Goal: Check status: Check status

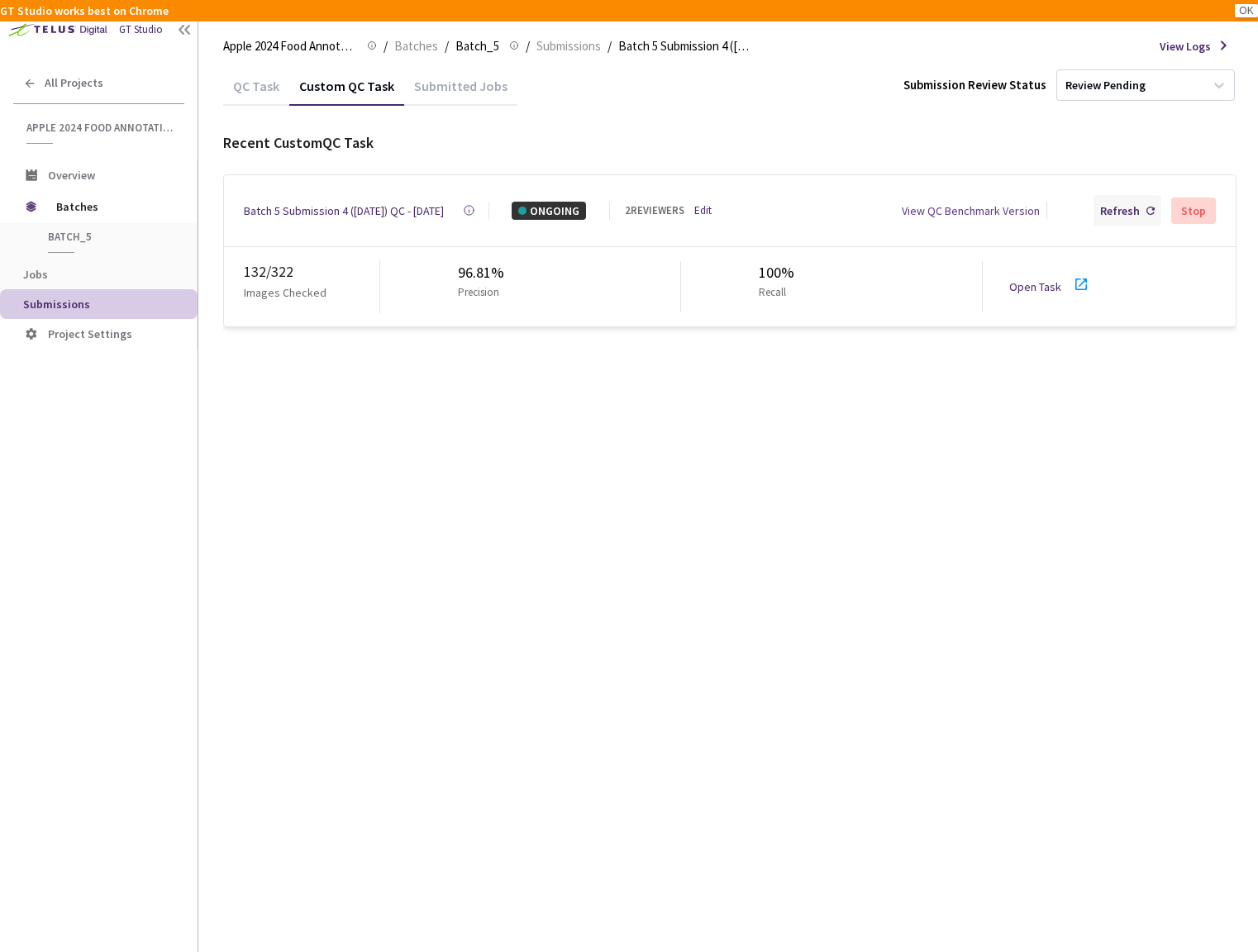
click at [1128, 209] on div "Refresh" at bounding box center [1120, 211] width 40 height 19
click at [361, 207] on div "Batch 5 Submission 4 (03-21-25) QC - 15 Sep, 2025" at bounding box center [344, 211] width 200 height 19
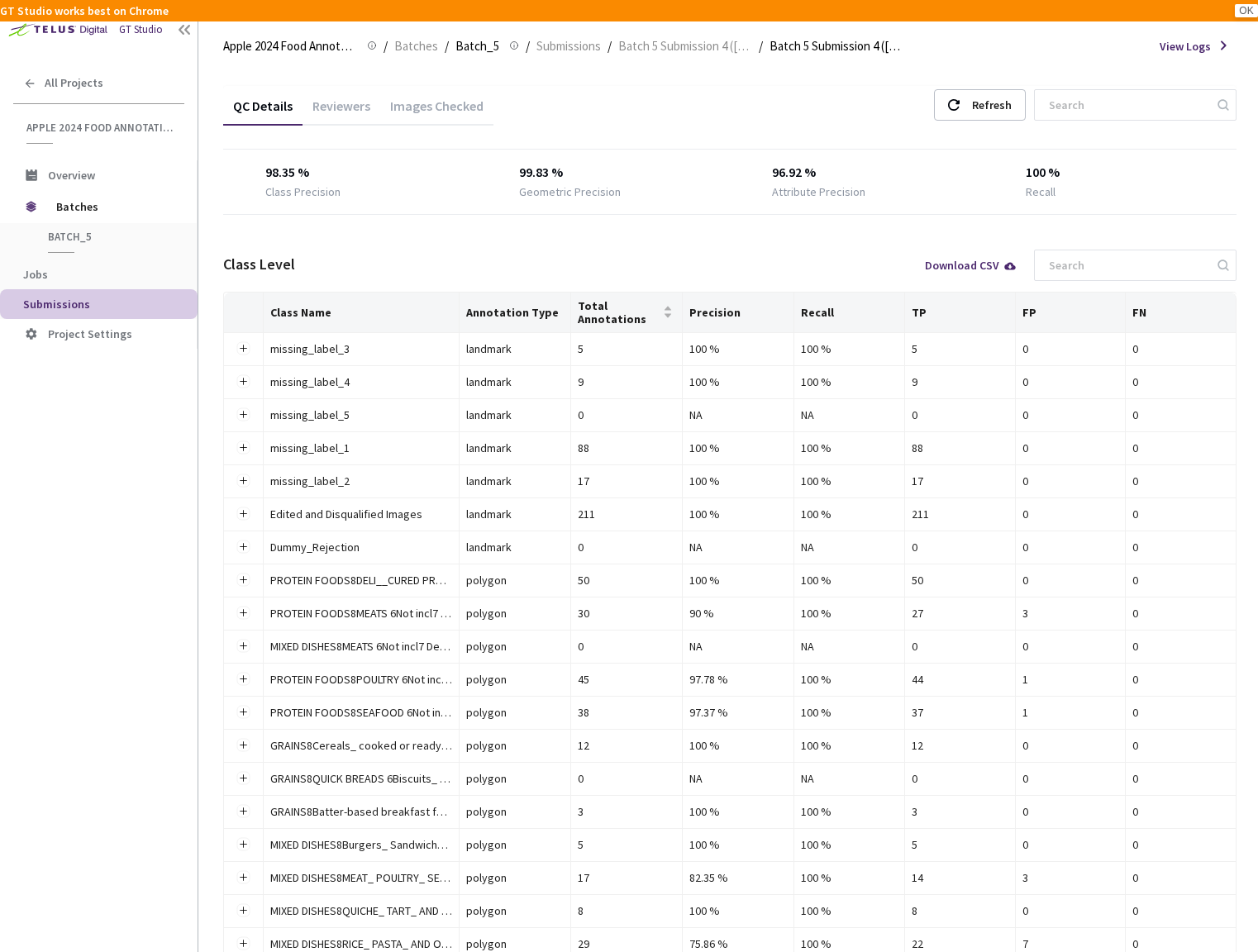
click at [427, 116] on div "Images Checked" at bounding box center [437, 112] width 114 height 28
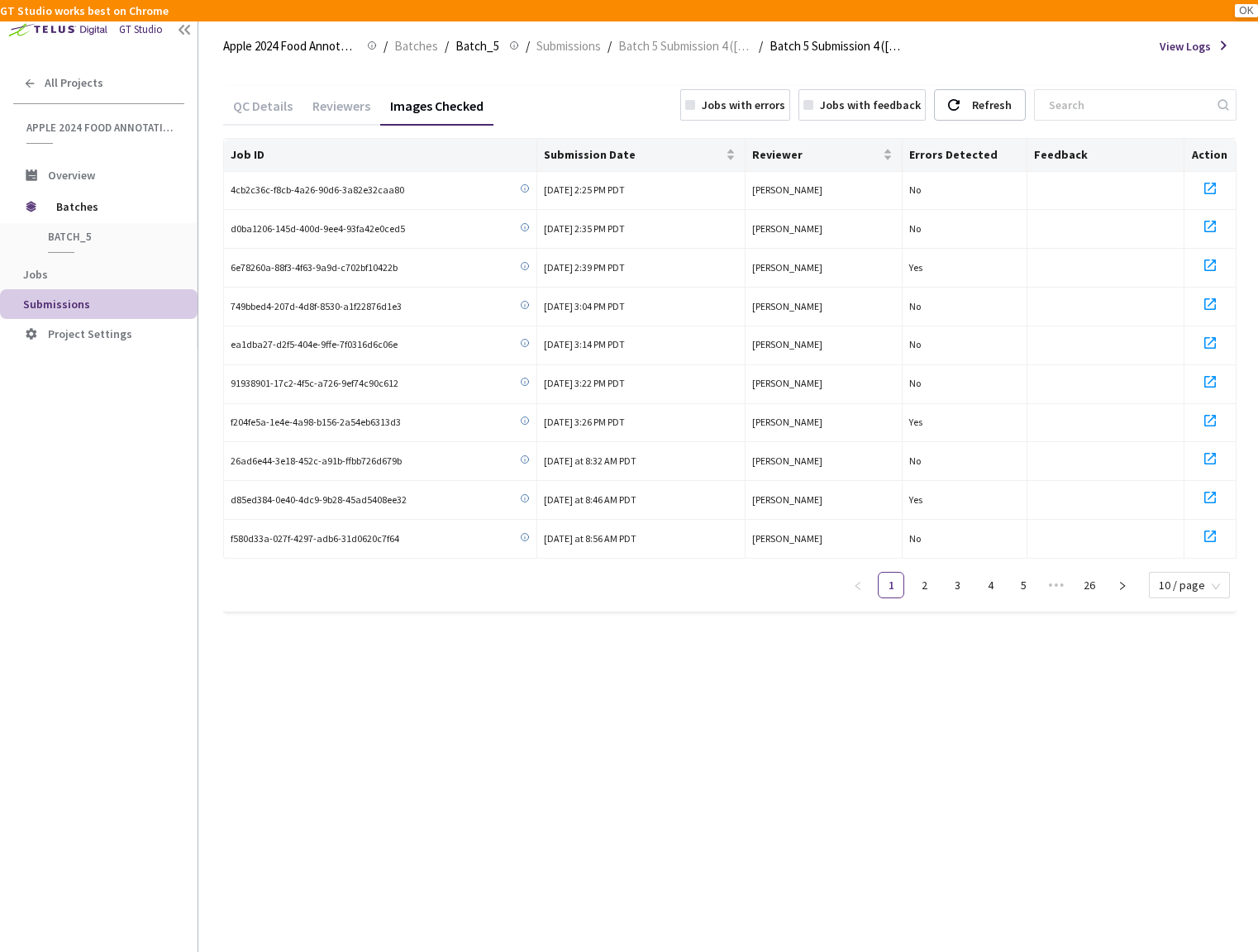
click at [757, 113] on div "Jobs with errors" at bounding box center [744, 105] width 84 height 19
click at [1187, 583] on link "4" at bounding box center [1190, 585] width 25 height 25
click at [675, 40] on span "Batch 5 Submission 4 (03-21-25)" at bounding box center [685, 46] width 134 height 20
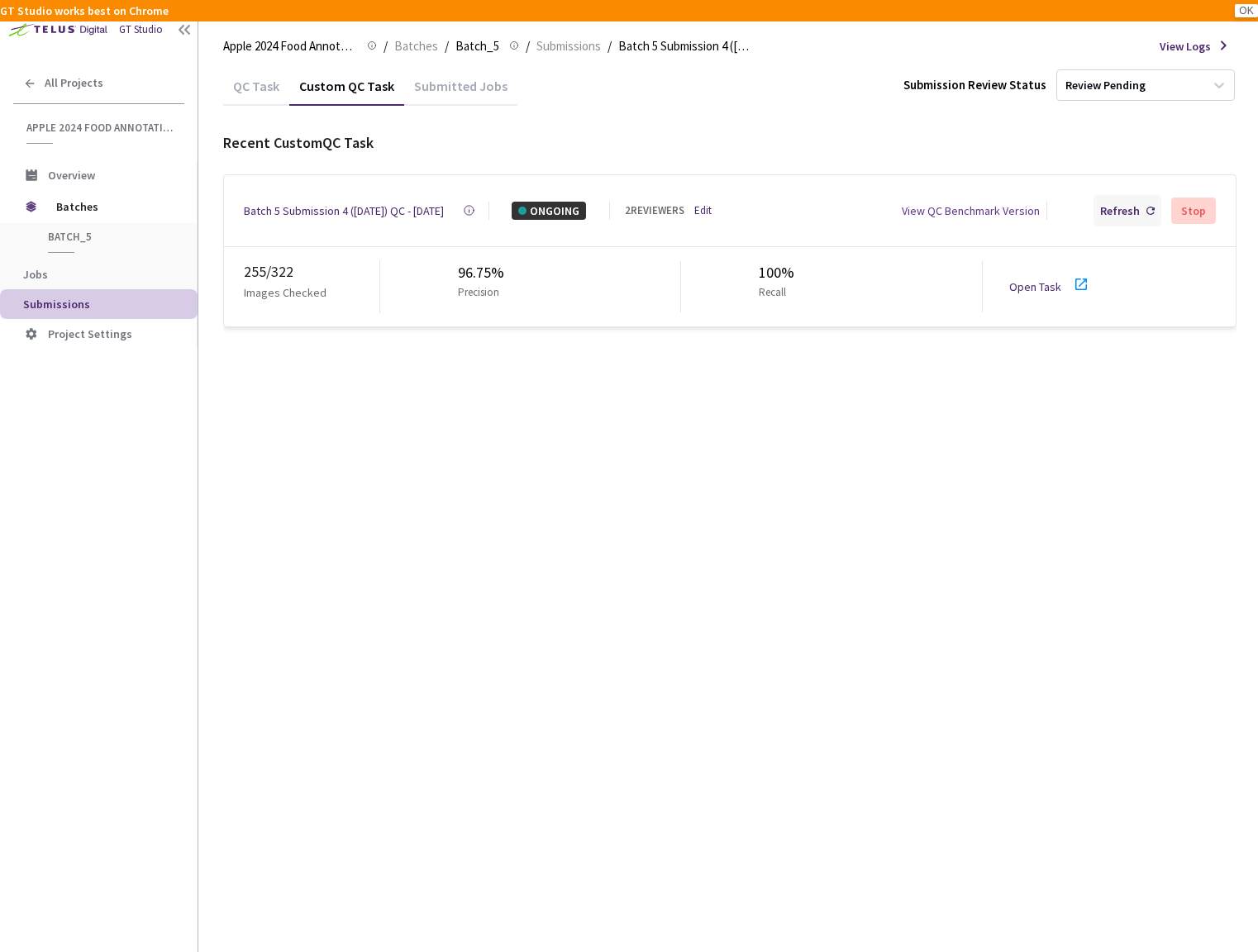
click at [1114, 211] on div "Refresh" at bounding box center [1120, 211] width 40 height 19
click at [304, 209] on div "Batch 5 Submission 4 (03-21-25) QC - 15 Sep, 2025" at bounding box center [344, 211] width 200 height 19
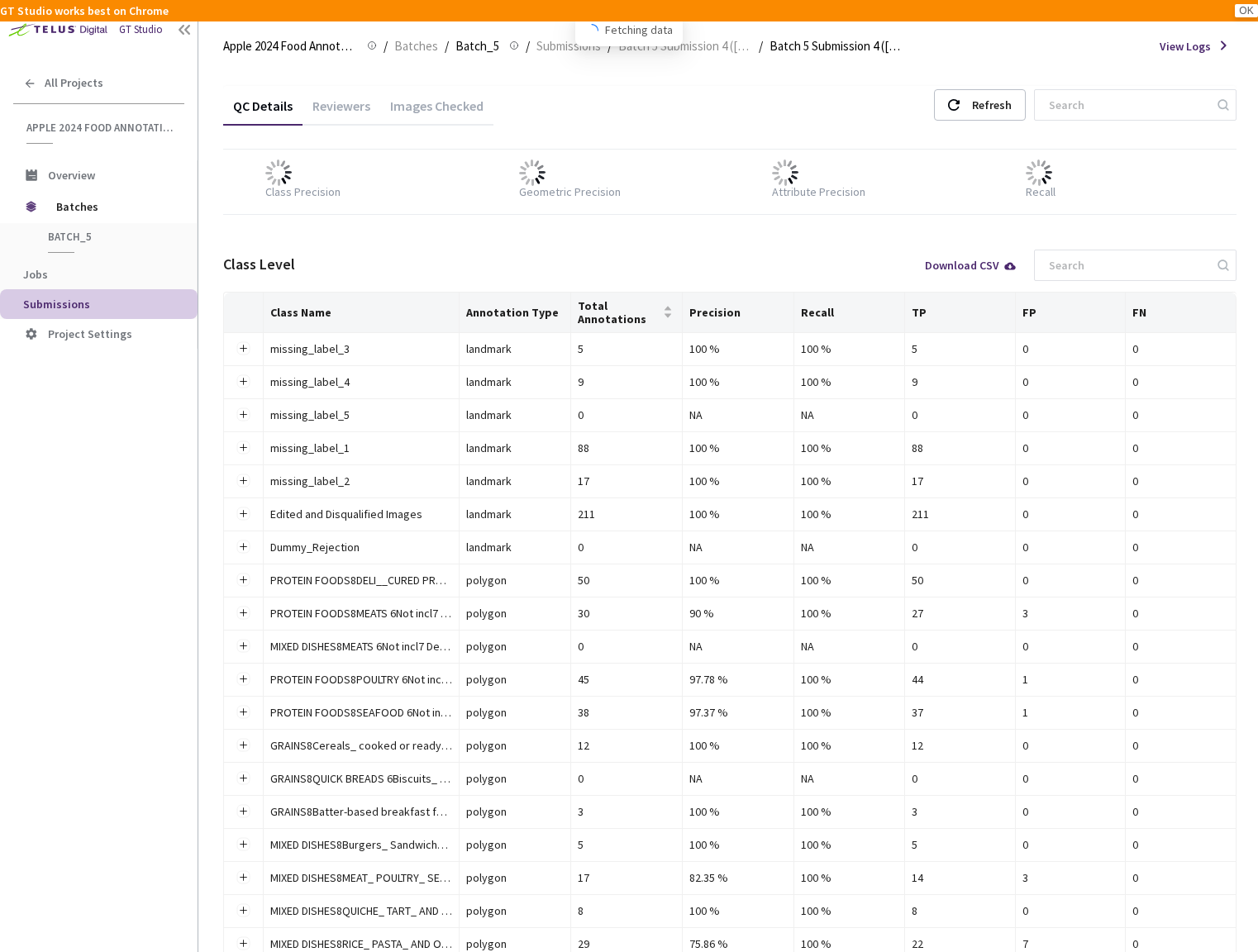
click at [410, 103] on div "Images Checked" at bounding box center [437, 112] width 114 height 28
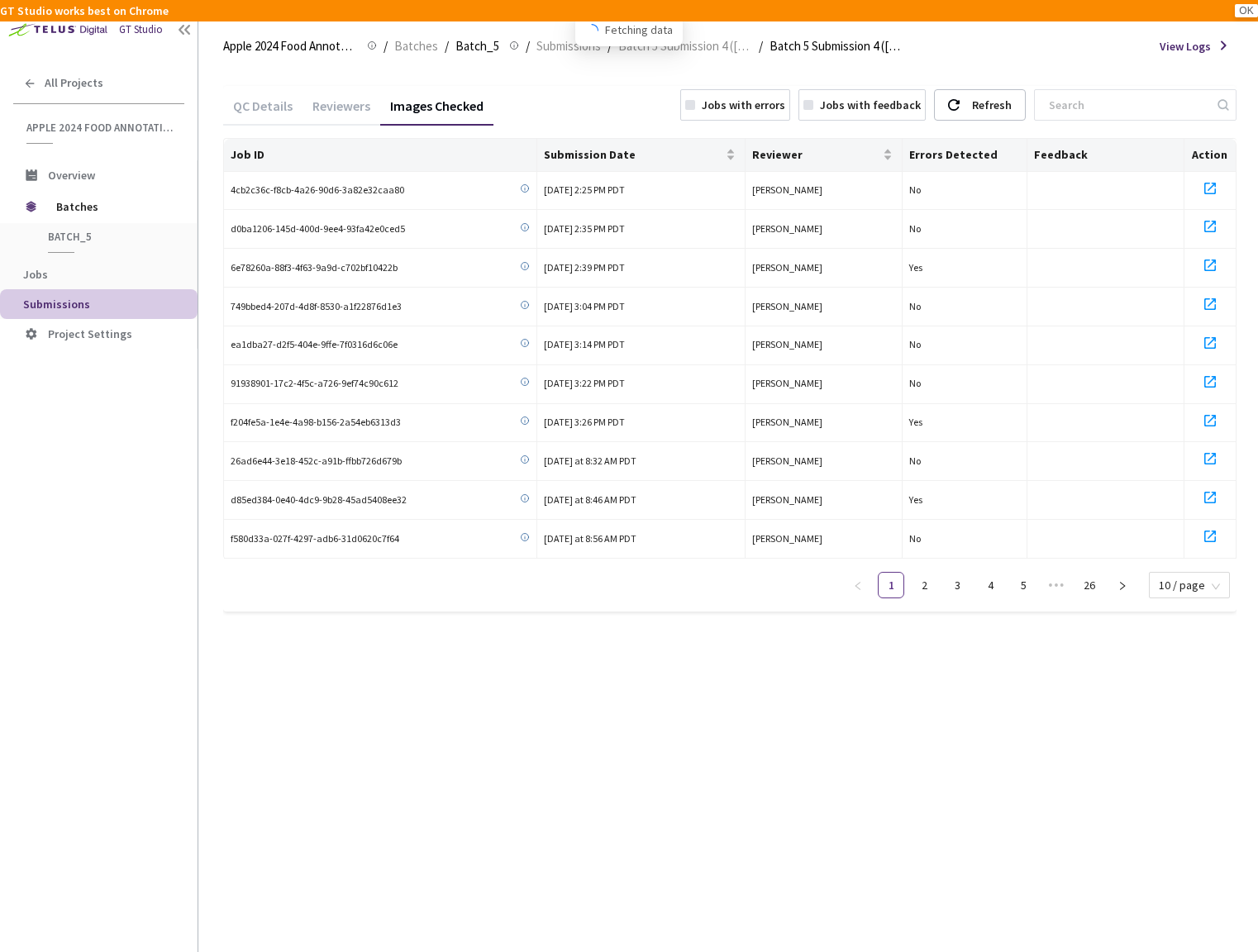
click at [740, 106] on div "Jobs with errors" at bounding box center [744, 105] width 84 height 19
click at [1195, 588] on link "4" at bounding box center [1190, 585] width 25 height 25
click at [1196, 586] on link "5" at bounding box center [1190, 585] width 25 height 25
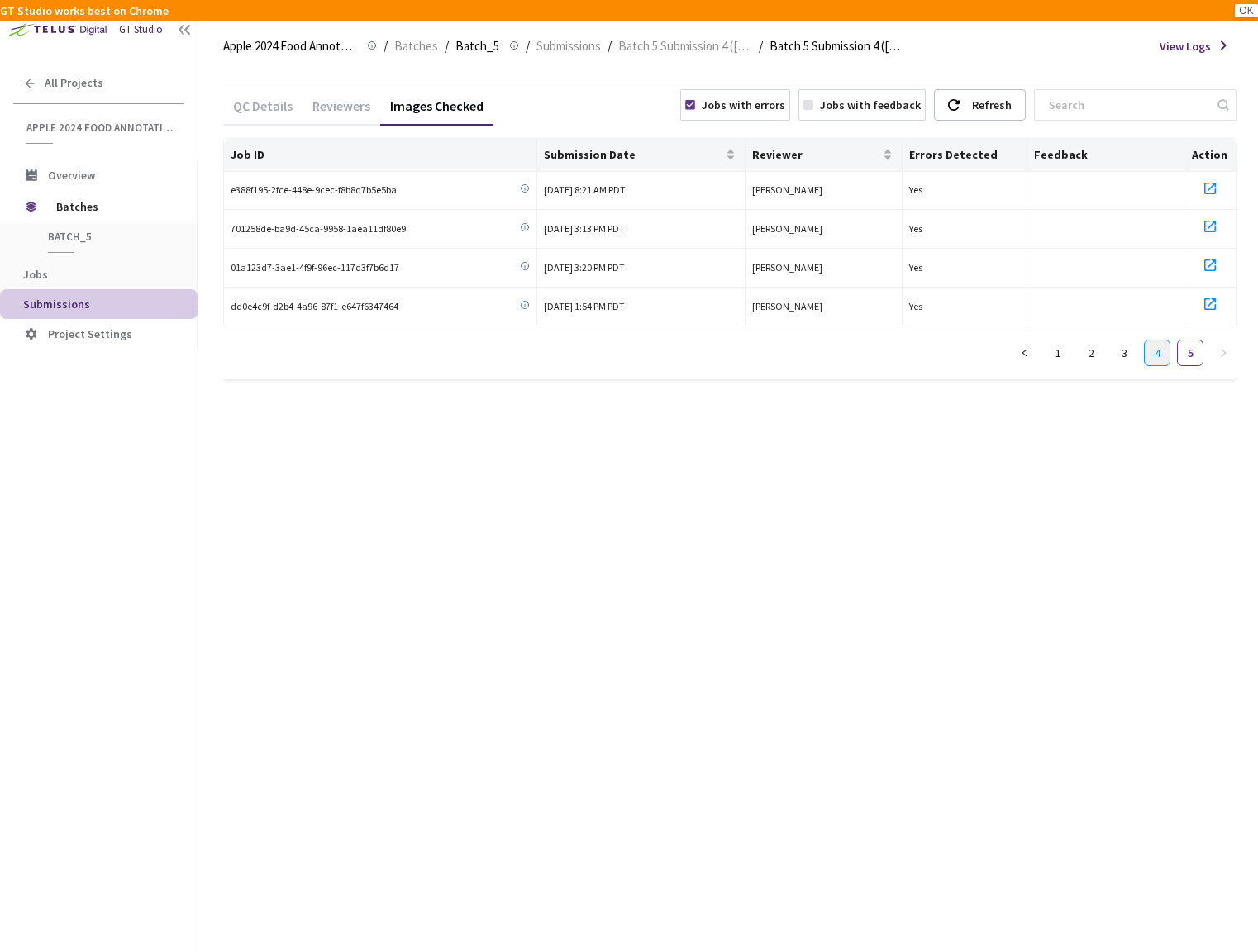
click at [1151, 355] on link "4" at bounding box center [1156, 352] width 25 height 25
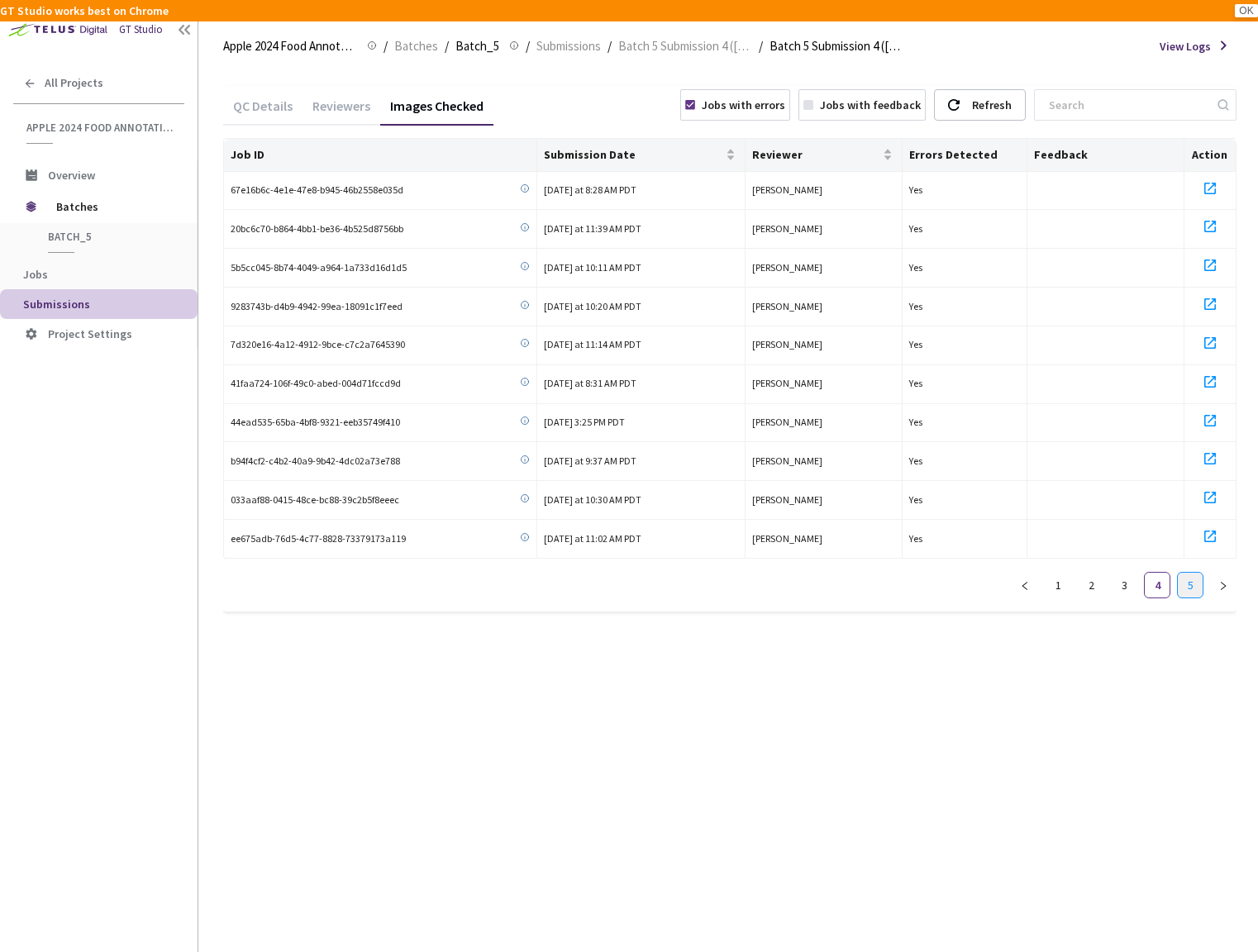
click at [1185, 573] on link "5" at bounding box center [1190, 585] width 25 height 25
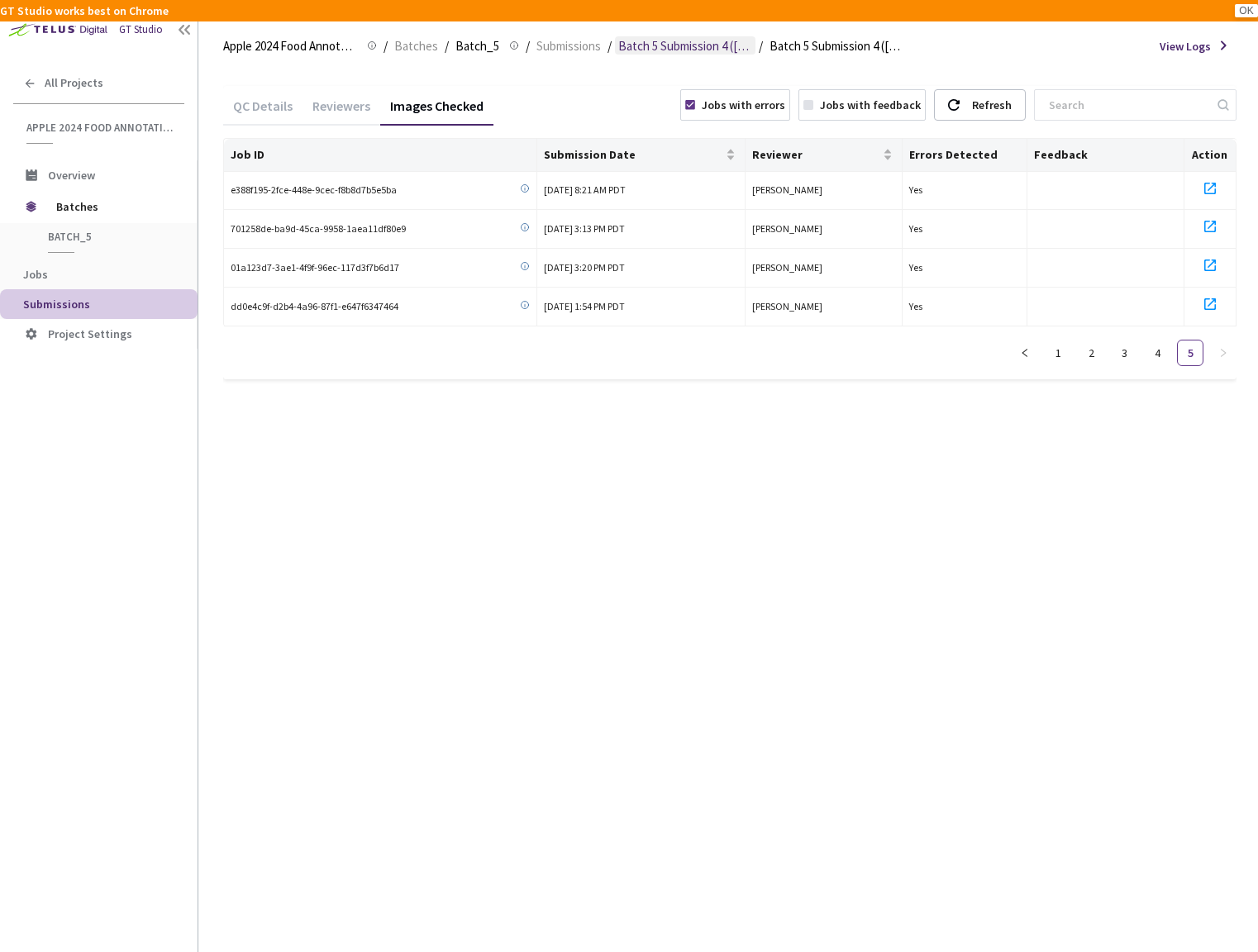
click at [698, 54] on span "Batch 5 Submission 4 (03-21-25)" at bounding box center [685, 46] width 134 height 20
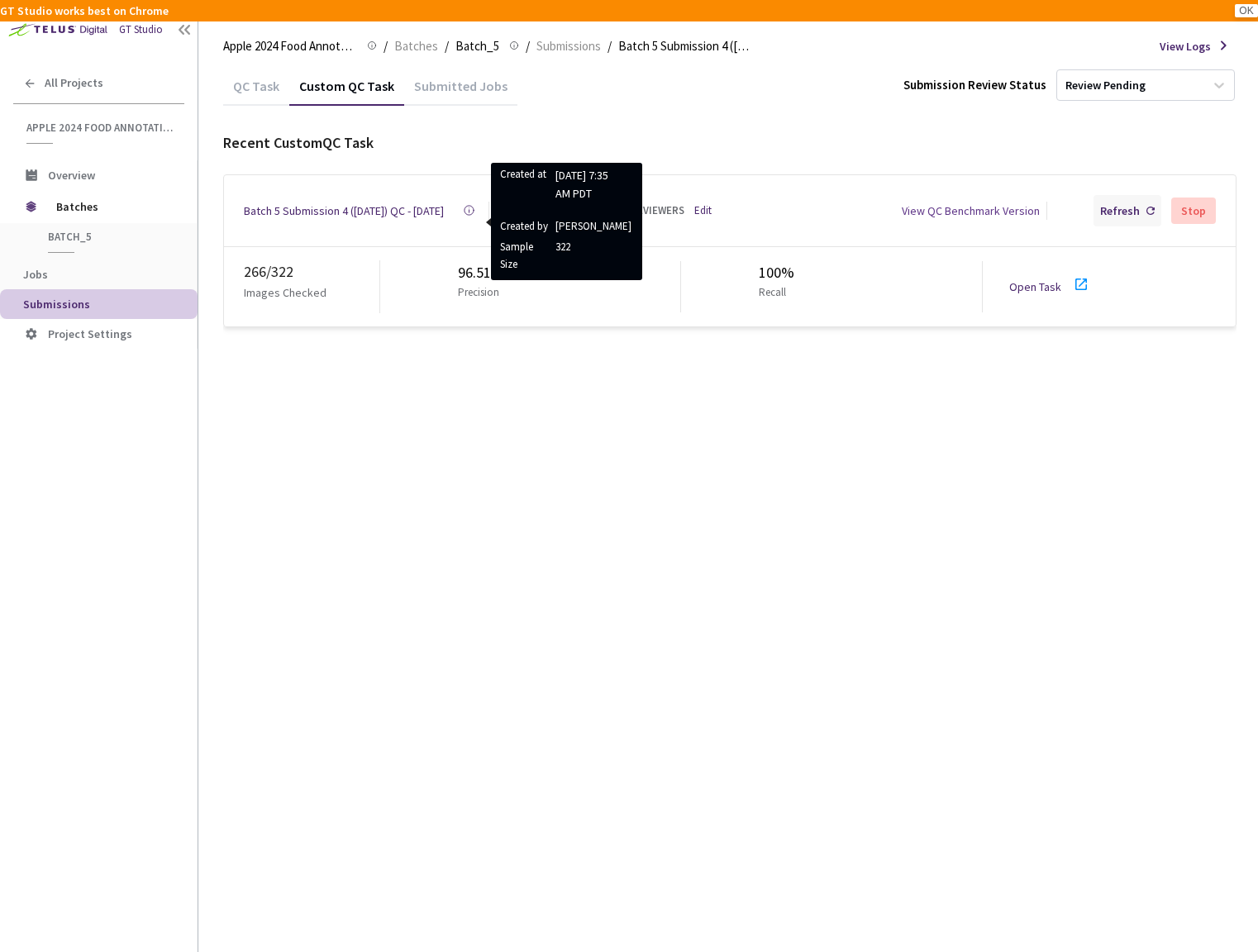
click at [1117, 210] on div "Refresh" at bounding box center [1120, 211] width 40 height 19
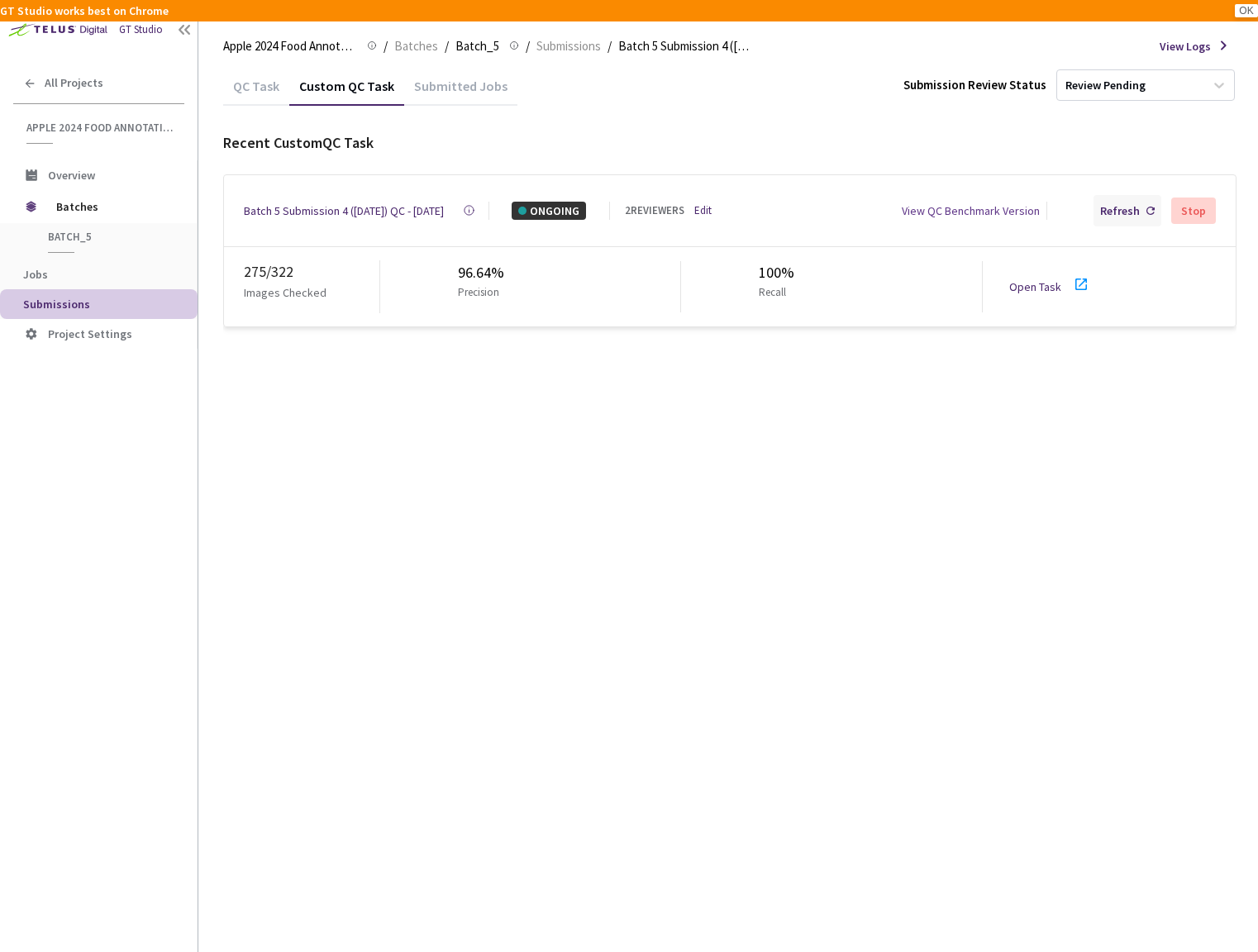
click at [1115, 197] on div "Refresh" at bounding box center [1127, 211] width 68 height 32
click at [1123, 205] on div "Refresh" at bounding box center [1120, 211] width 40 height 19
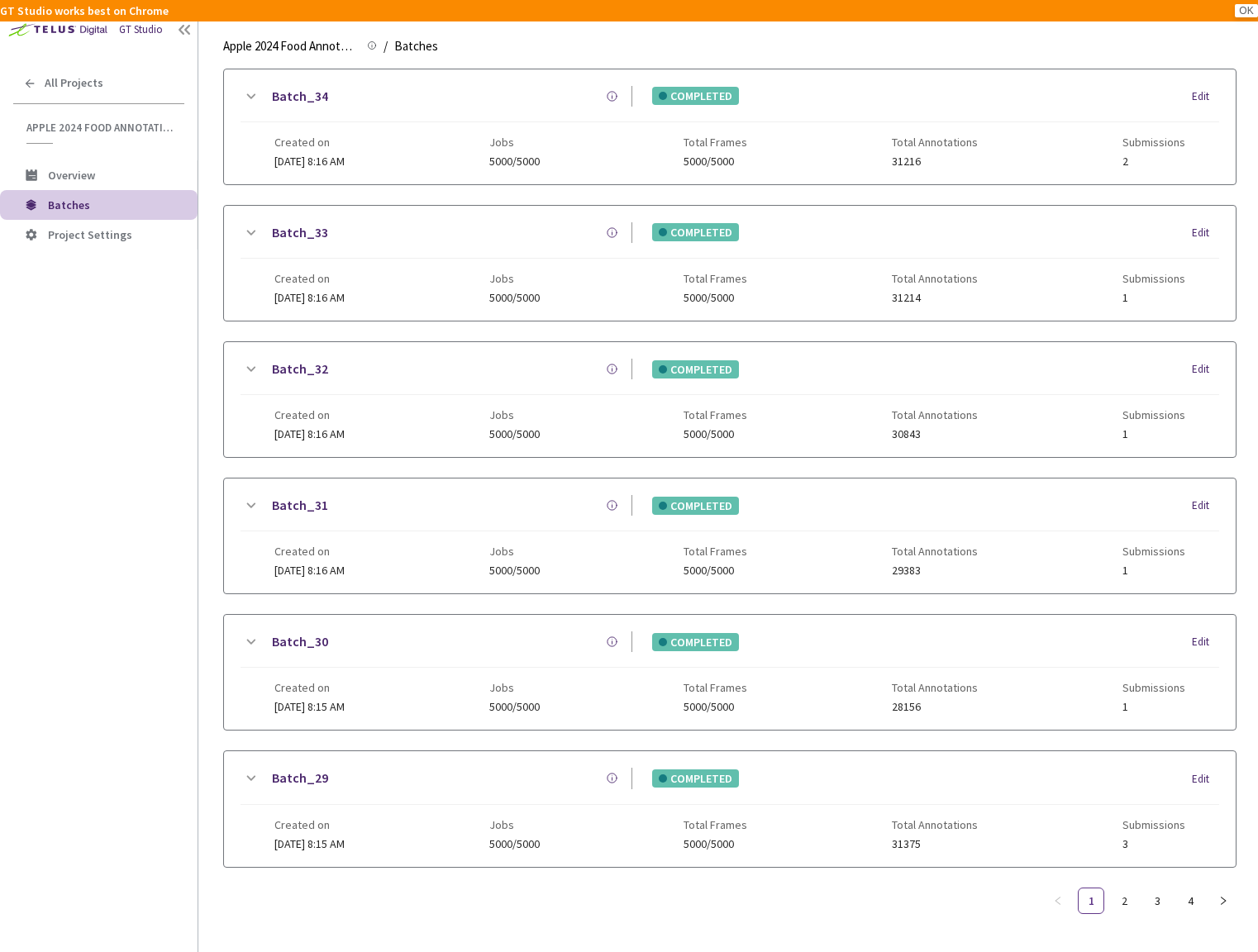
scroll to position [1152, 0]
click at [1188, 890] on link "4" at bounding box center [1190, 900] width 25 height 25
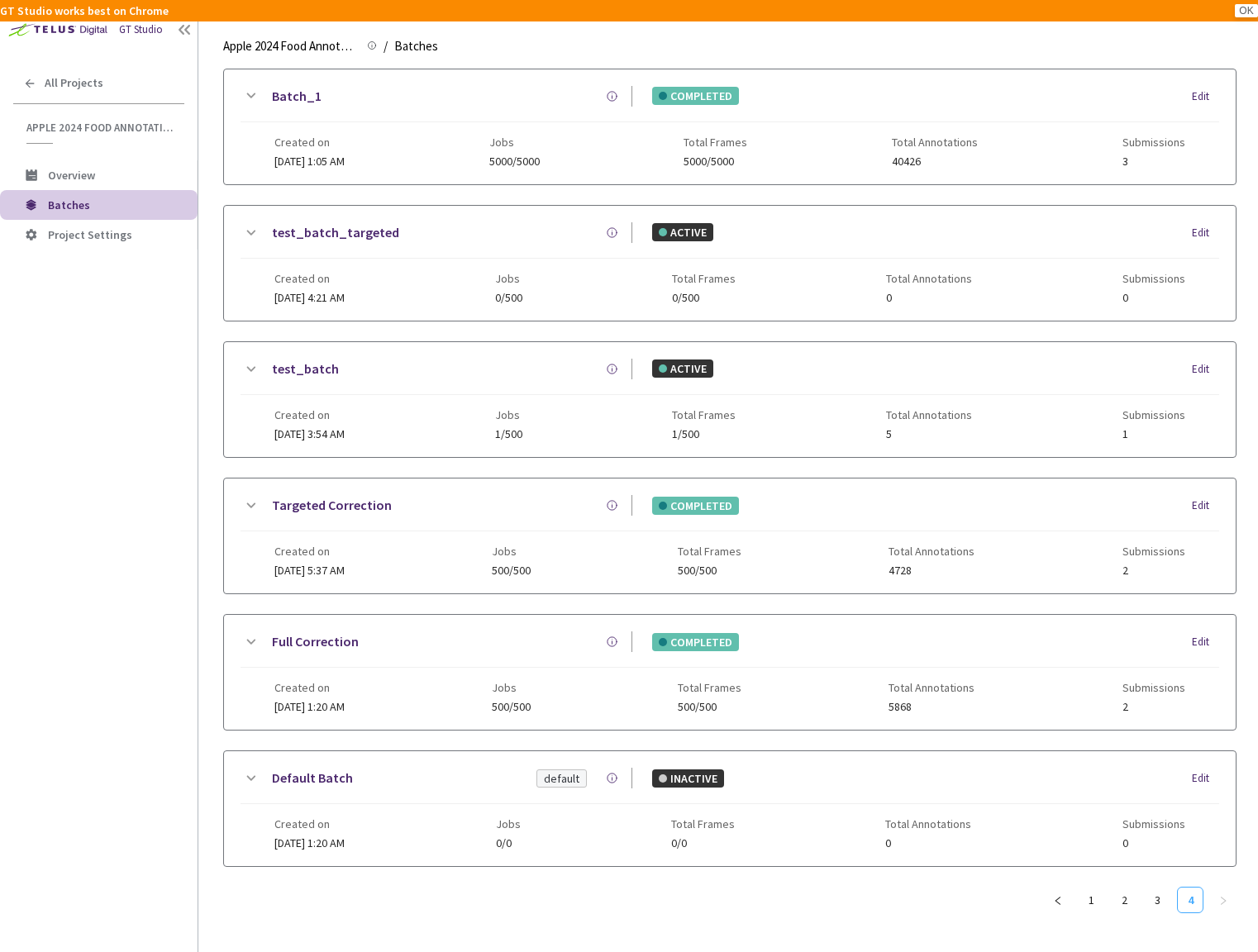
scroll to position [62, 0]
click at [1155, 888] on link "3" at bounding box center [1156, 900] width 25 height 25
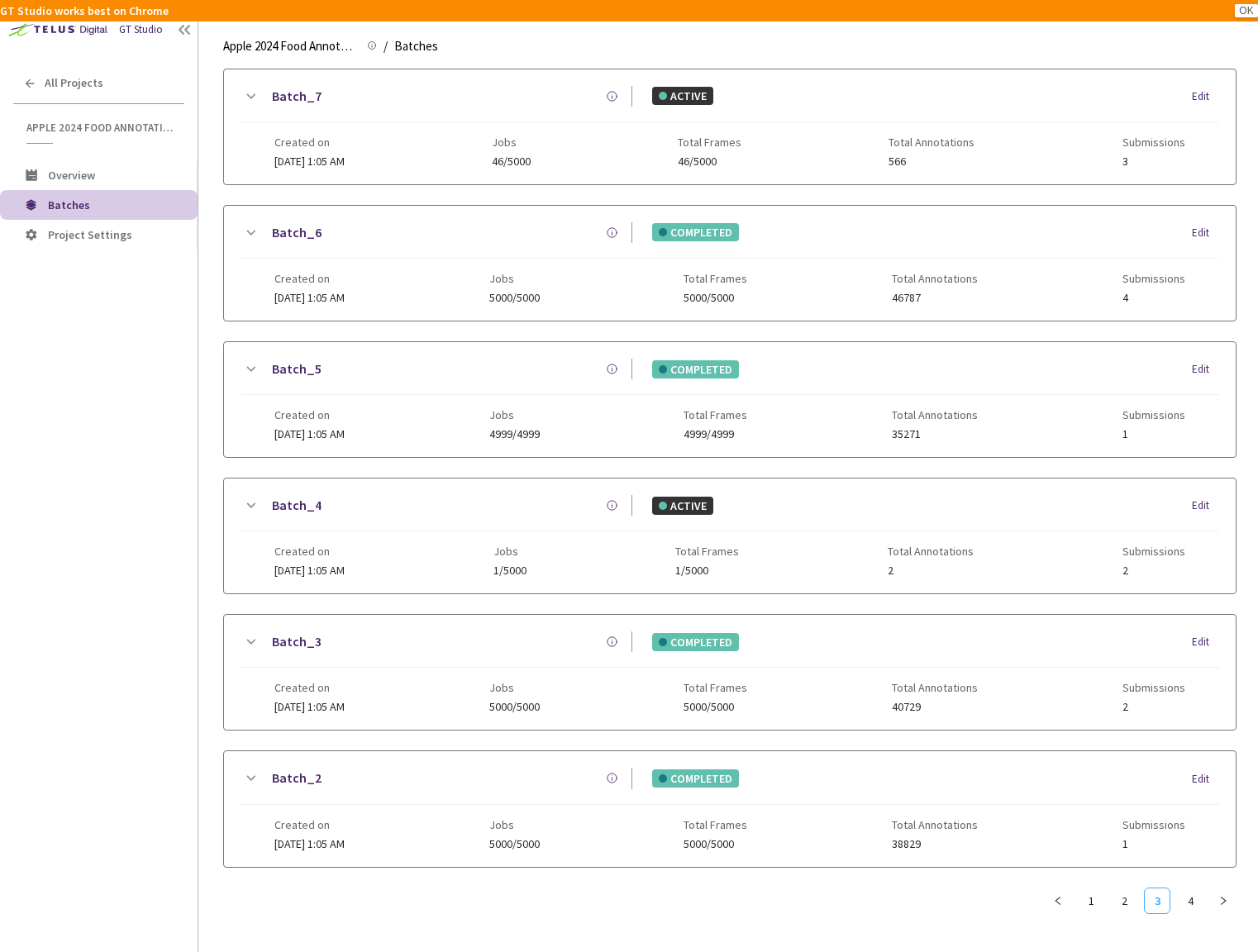
scroll to position [1152, 0]
click at [238, 226] on div "Batch_6 COMPLETED Edit Created on [DATE] 1:05 AM Jobs 5000/5000 Total Frames 50…" at bounding box center [730, 263] width 1012 height 115
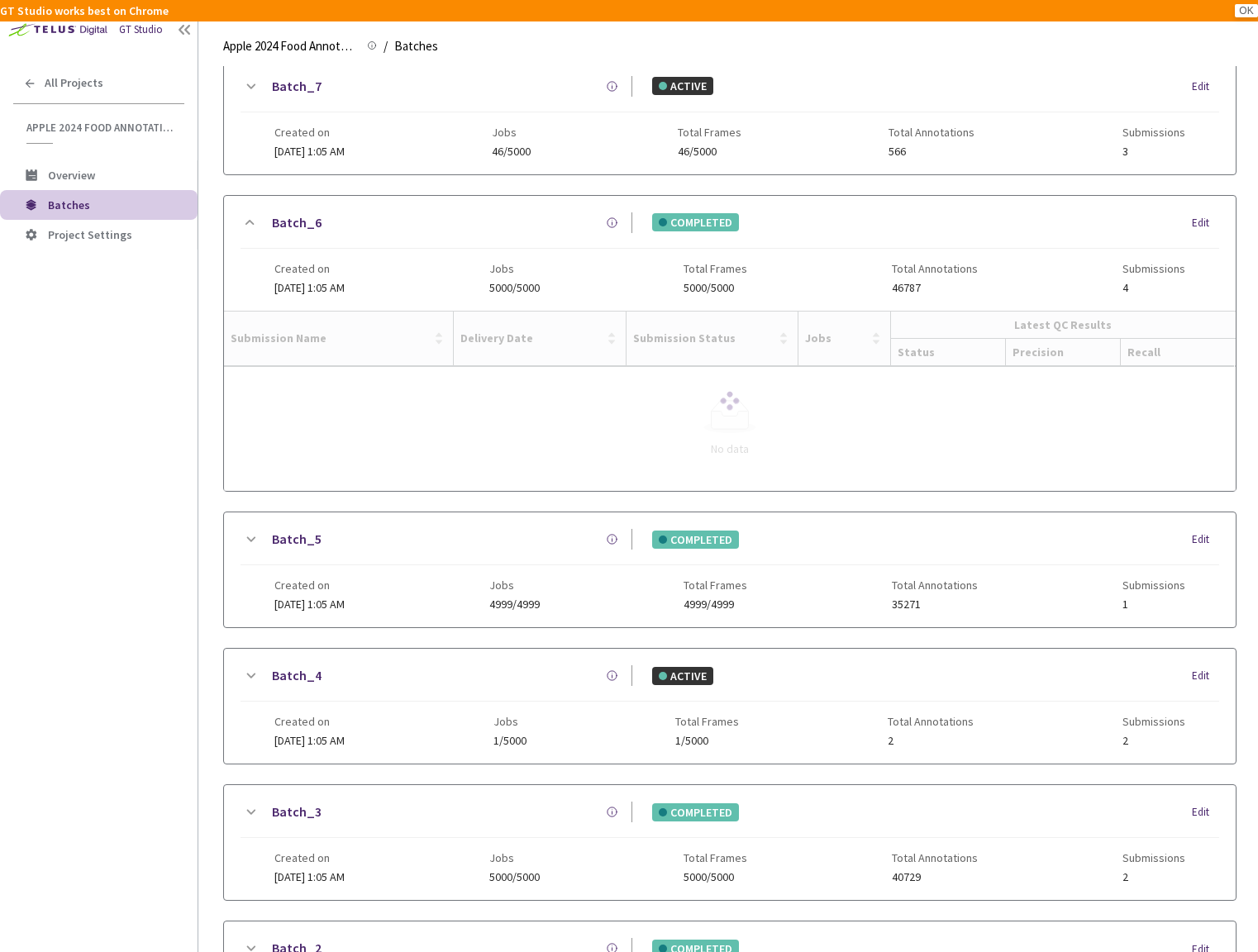
scroll to position [1140, 0]
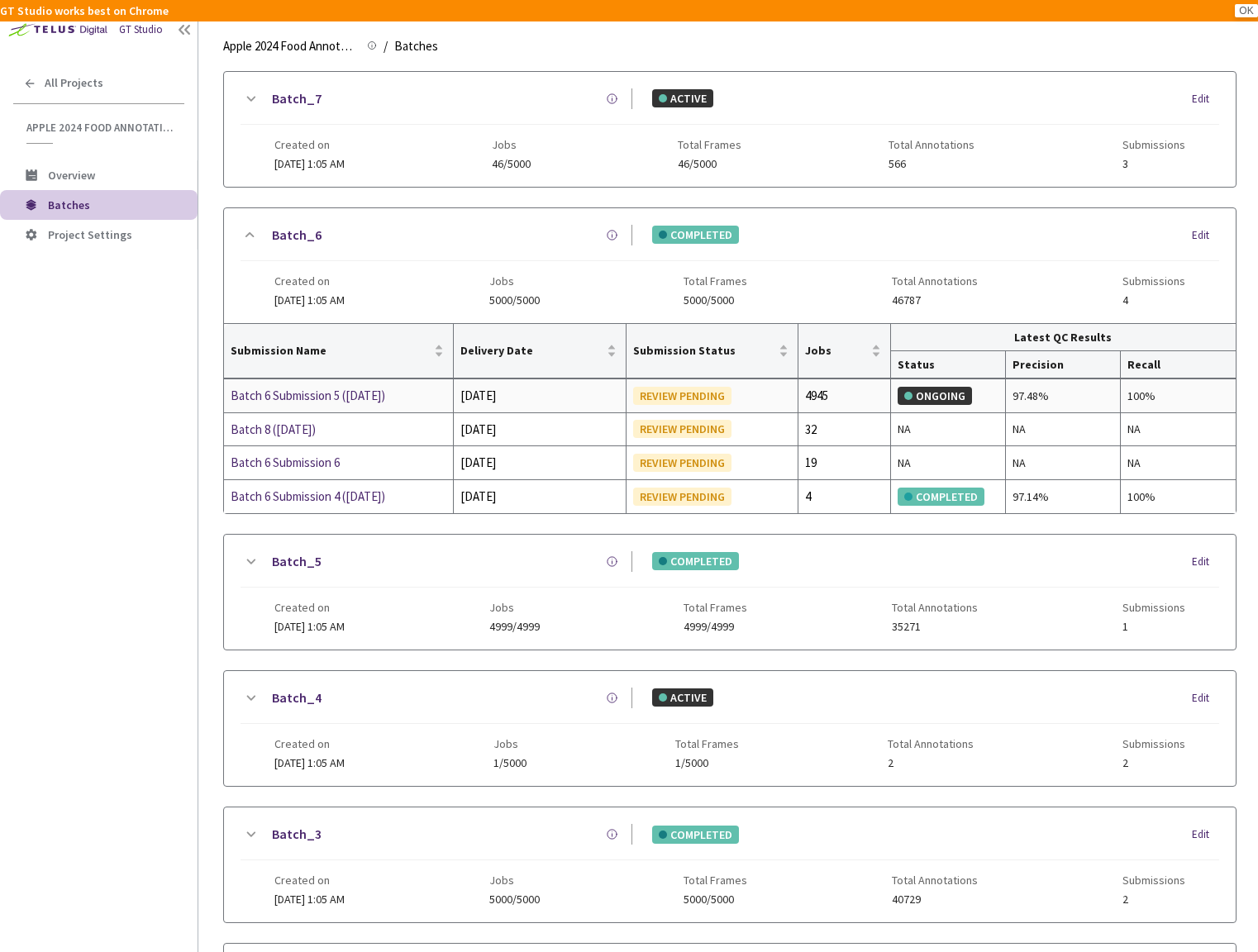
click at [350, 395] on div "Batch 6 Submission 5 ([DATE])" at bounding box center [318, 395] width 175 height 20
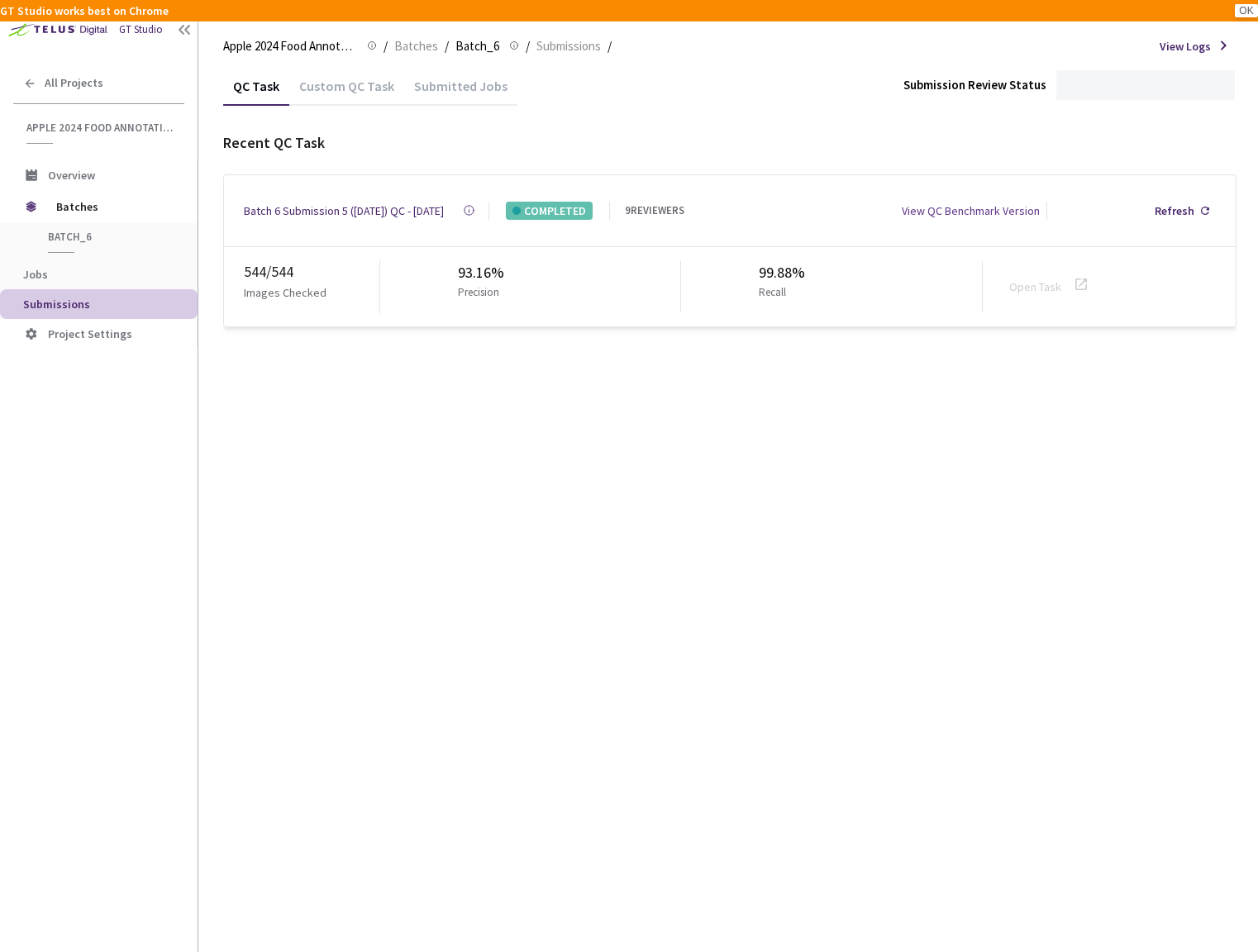
click at [373, 79] on div "Custom QC Task" at bounding box center [346, 91] width 115 height 28
click at [388, 376] on div "QC Task Custom QC Task Submitted Jobs Submission Review Status Recent Custom QC…" at bounding box center [729, 509] width 1013 height 886
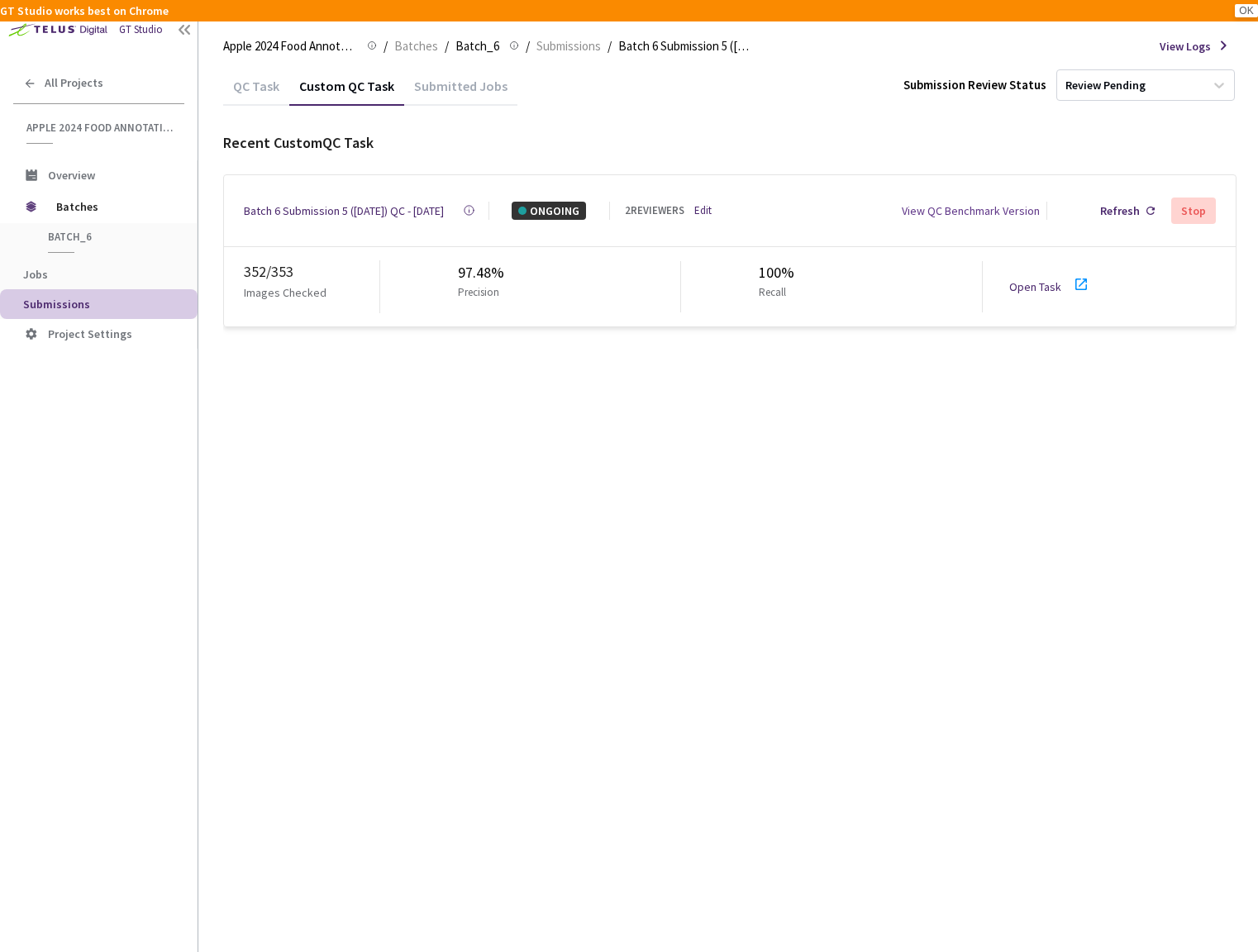
click at [296, 203] on div "Batch 6 Submission 5 ([DATE]) QC - [DATE]" at bounding box center [344, 211] width 200 height 19
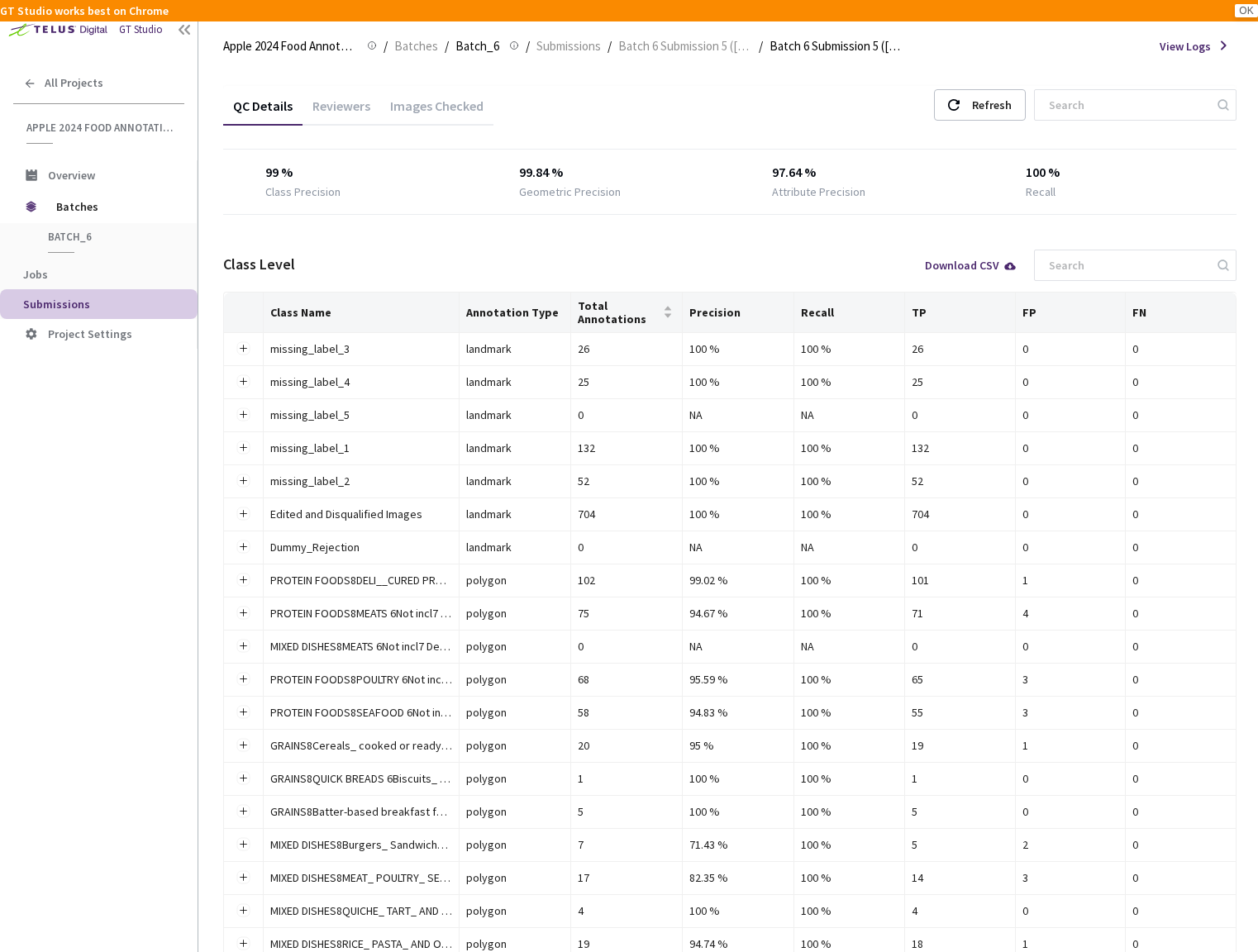
click at [431, 107] on div "Images Checked" at bounding box center [437, 112] width 114 height 28
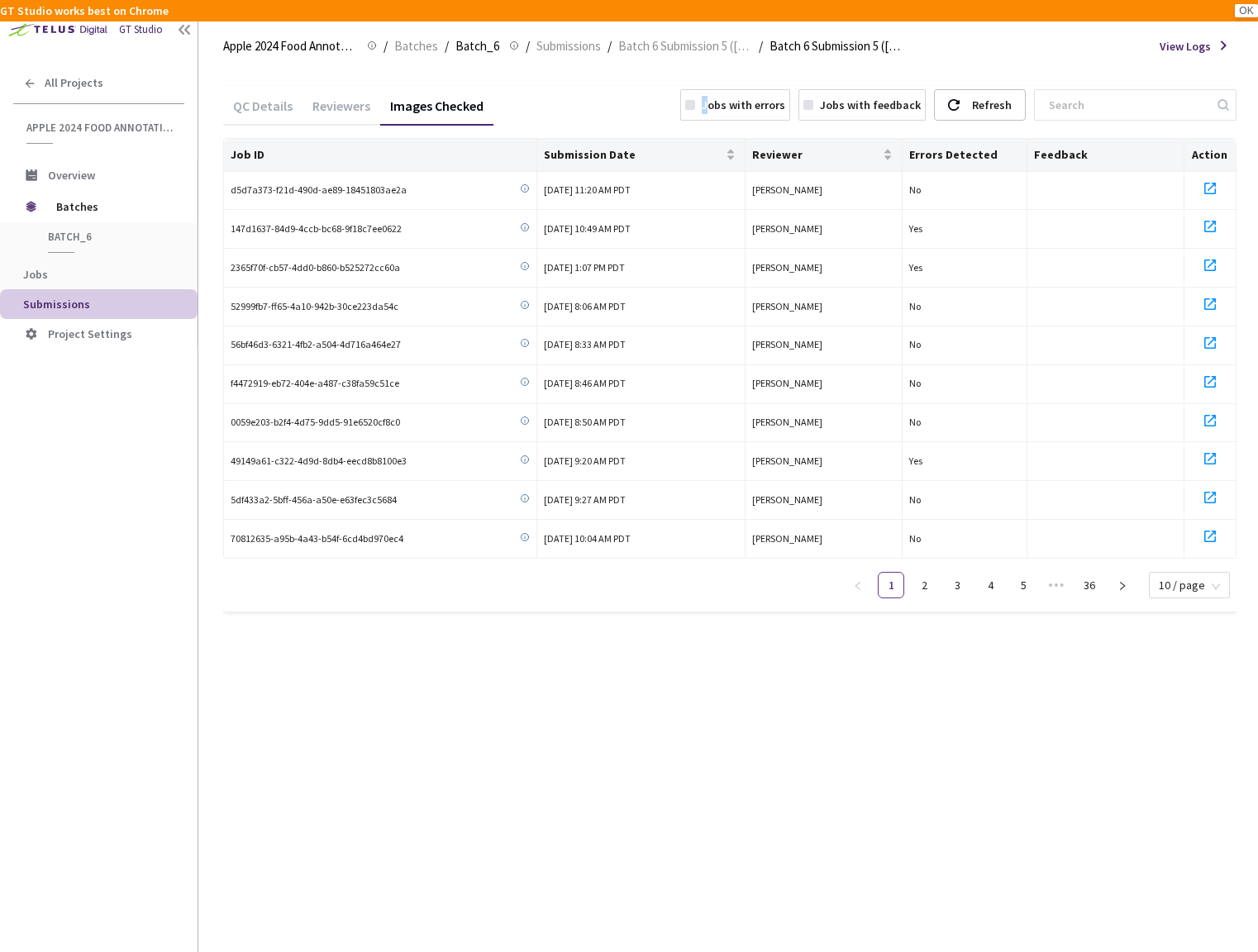
click at [711, 106] on div "Jobs with errors" at bounding box center [744, 105] width 84 height 19
click at [1143, 686] on div "QC Details Reviewers Images Checked Jobs with errors Jobs with feedback Refresh…" at bounding box center [729, 509] width 1013 height 886
click at [996, 100] on div "Refresh" at bounding box center [991, 105] width 40 height 30
click at [991, 109] on div "Refresh" at bounding box center [991, 105] width 40 height 30
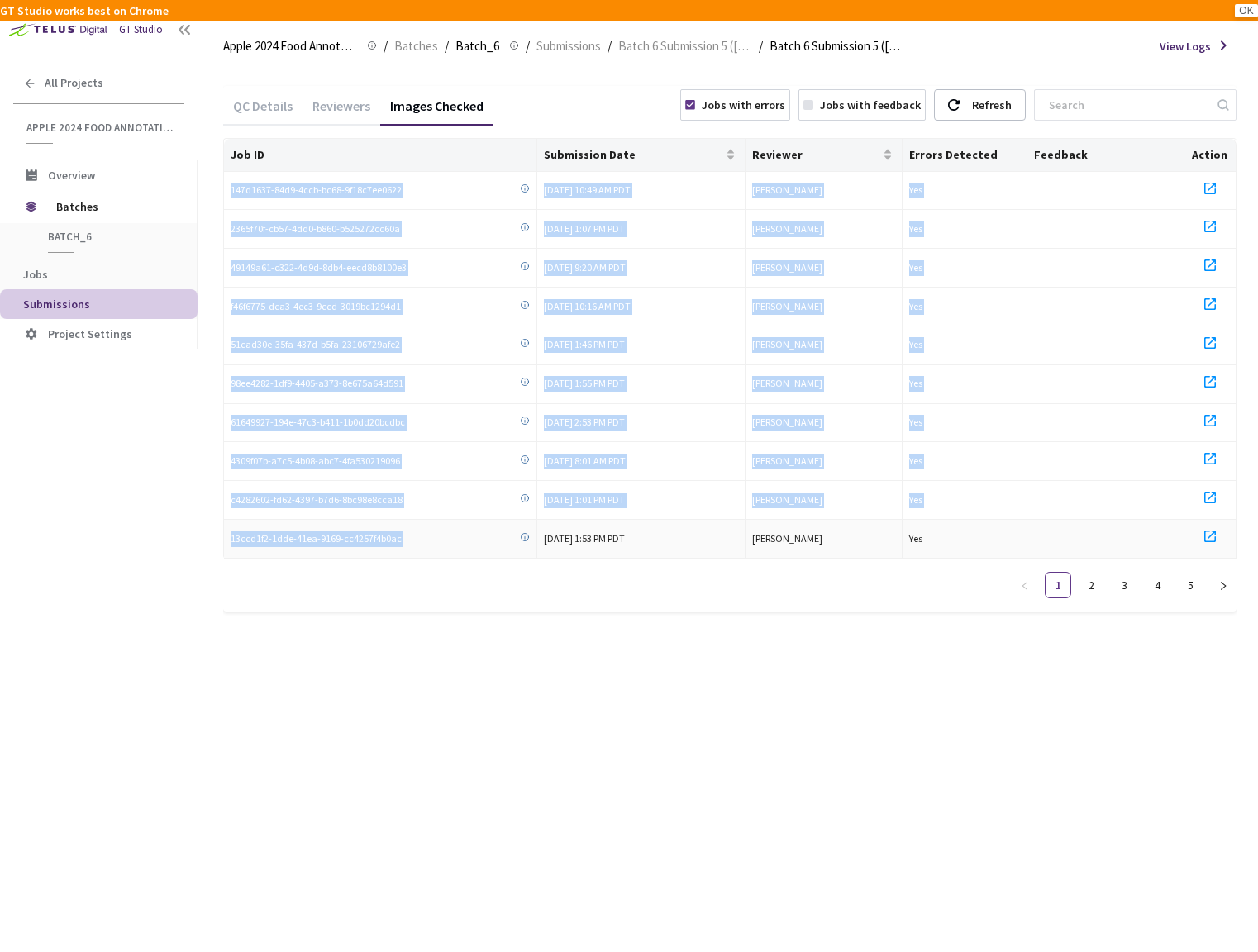
drag, startPoint x: 228, startPoint y: 185, endPoint x: 467, endPoint y: 521, distance: 412.3
click at [469, 522] on tbody "147d1637-84d9-4ccb-bc68-9f18c7ee0622 [DATE] 10:49 AM PDT [PERSON_NAME] Yes 2365…" at bounding box center [730, 364] width 1013 height 387
copy tbody "147d1637-84d9-4ccb-bc68-9f18c7ee0622 [DATE] 10:49 AM PDT [PERSON_NAME] Yes 2365…"
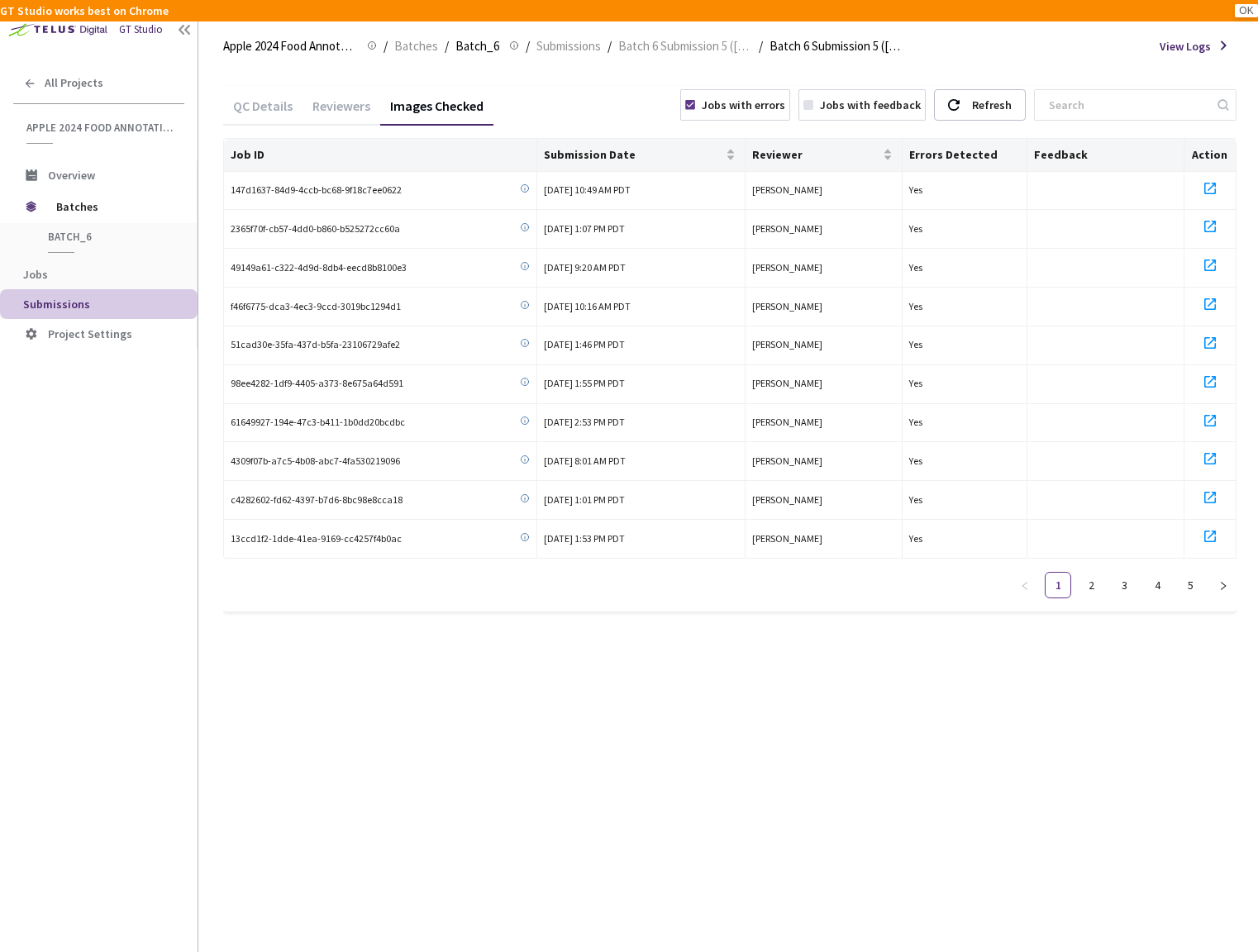
click at [726, 96] on div "Jobs with errors" at bounding box center [744, 105] width 84 height 19
click at [1200, 581] on span "10 / page" at bounding box center [1190, 585] width 62 height 25
click at [1183, 546] on div "100 / page" at bounding box center [1188, 555] width 59 height 19
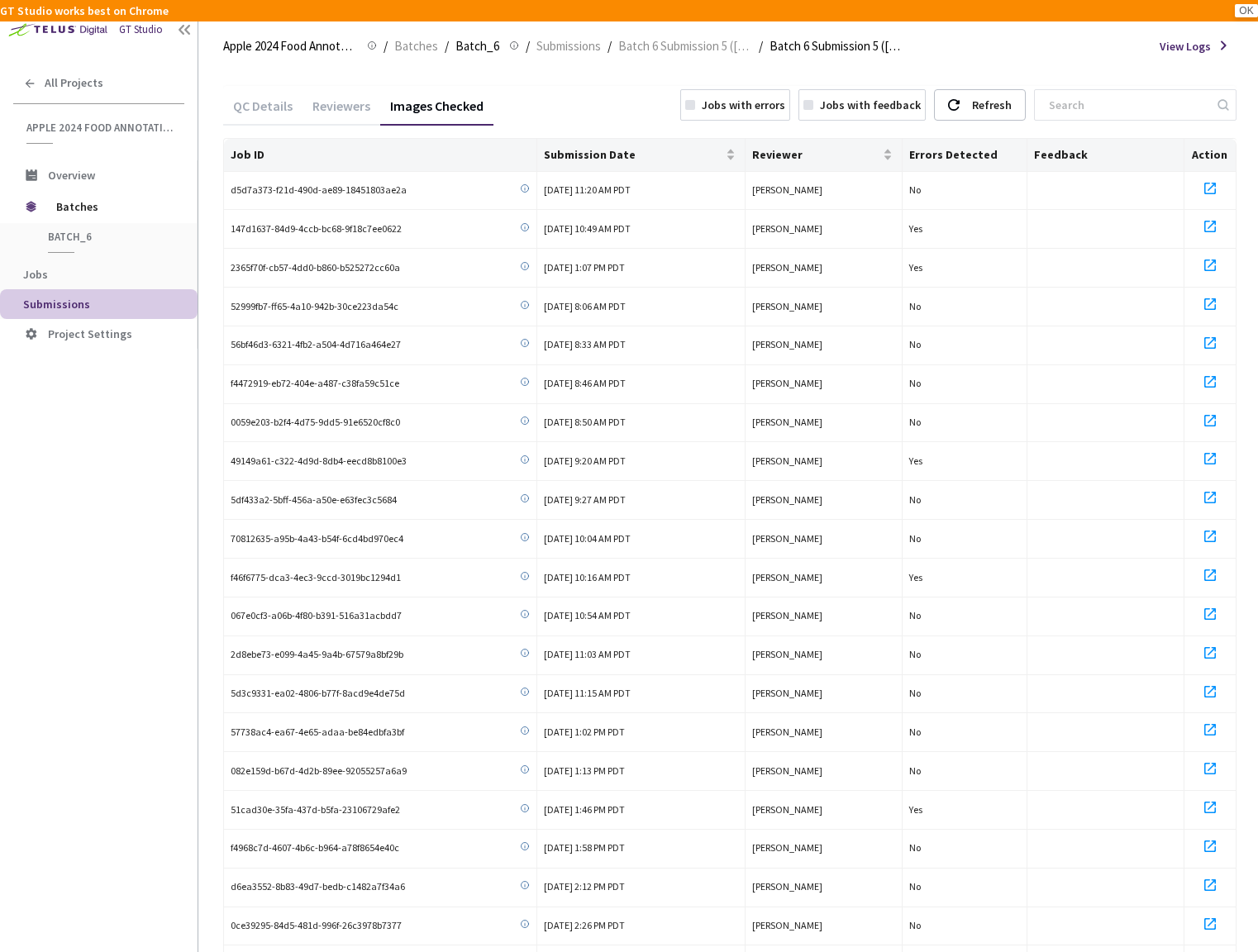
click at [769, 101] on div "Jobs with errors" at bounding box center [744, 105] width 84 height 19
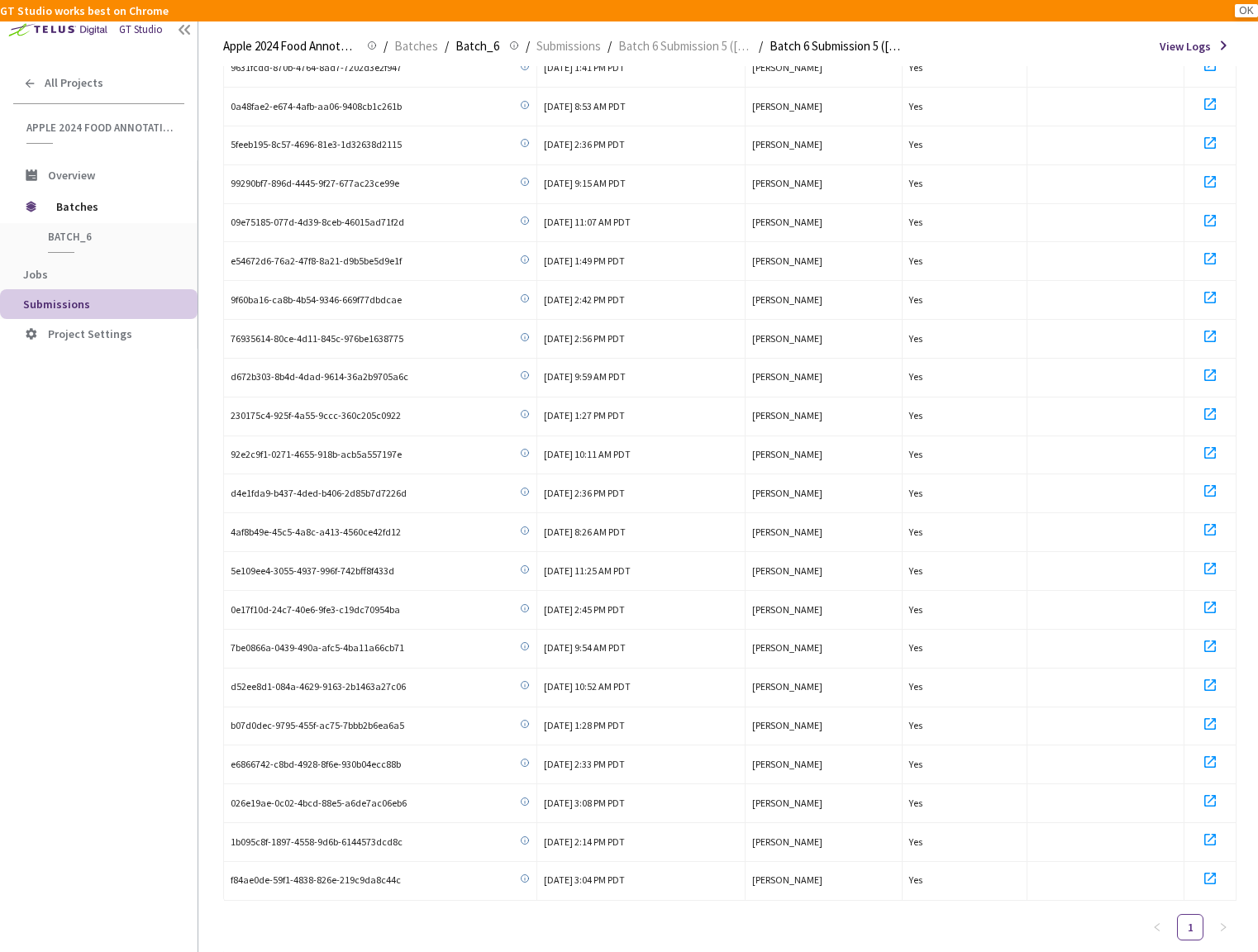
scroll to position [1222, 0]
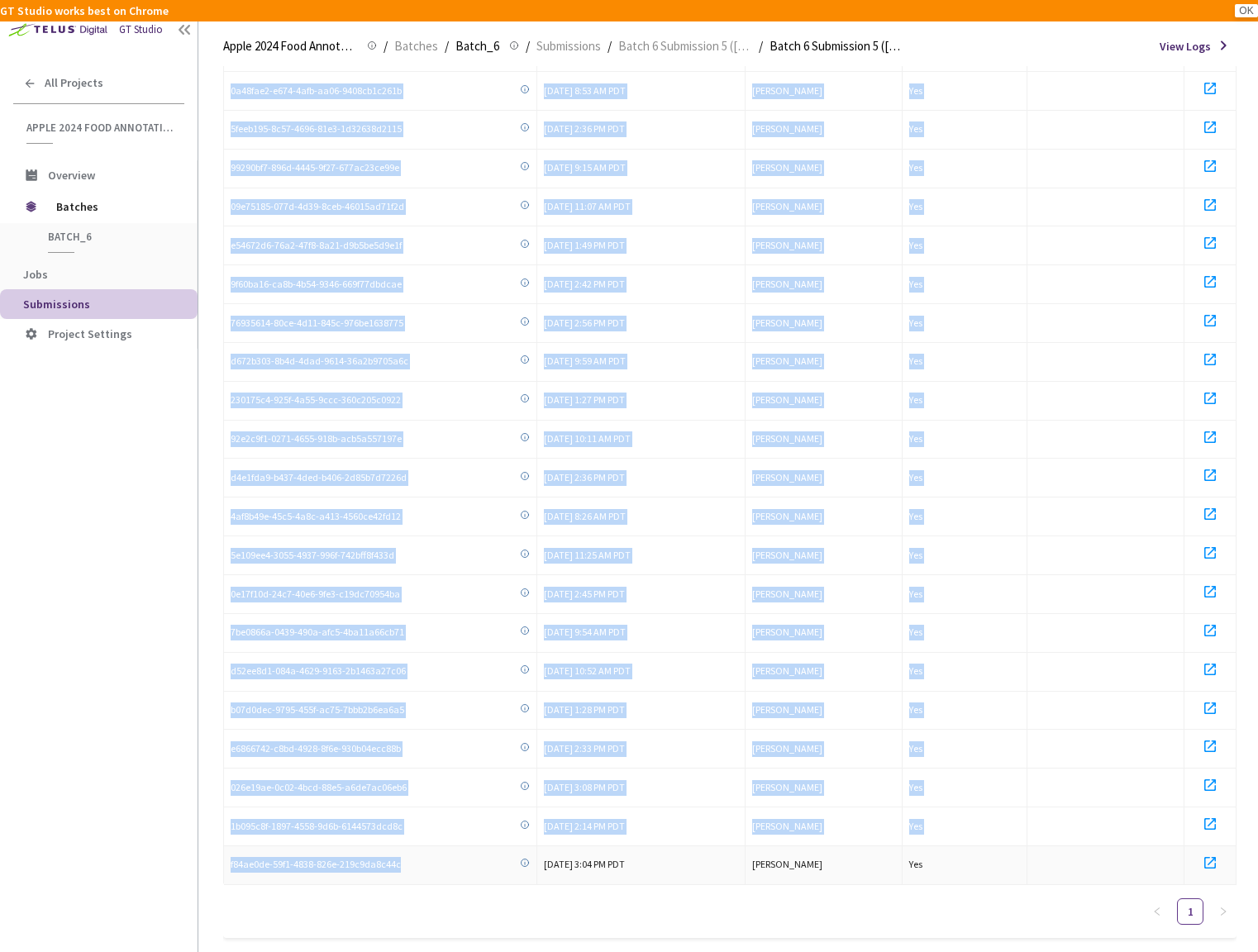
drag, startPoint x: 232, startPoint y: 186, endPoint x: 405, endPoint y: 821, distance: 658.1
copy tbody "147d1637-84d9-4ccb-bc68-9f18c7ee0622 [DATE] 10:49 AM PDT [PERSON_NAME] Yes 2365…"
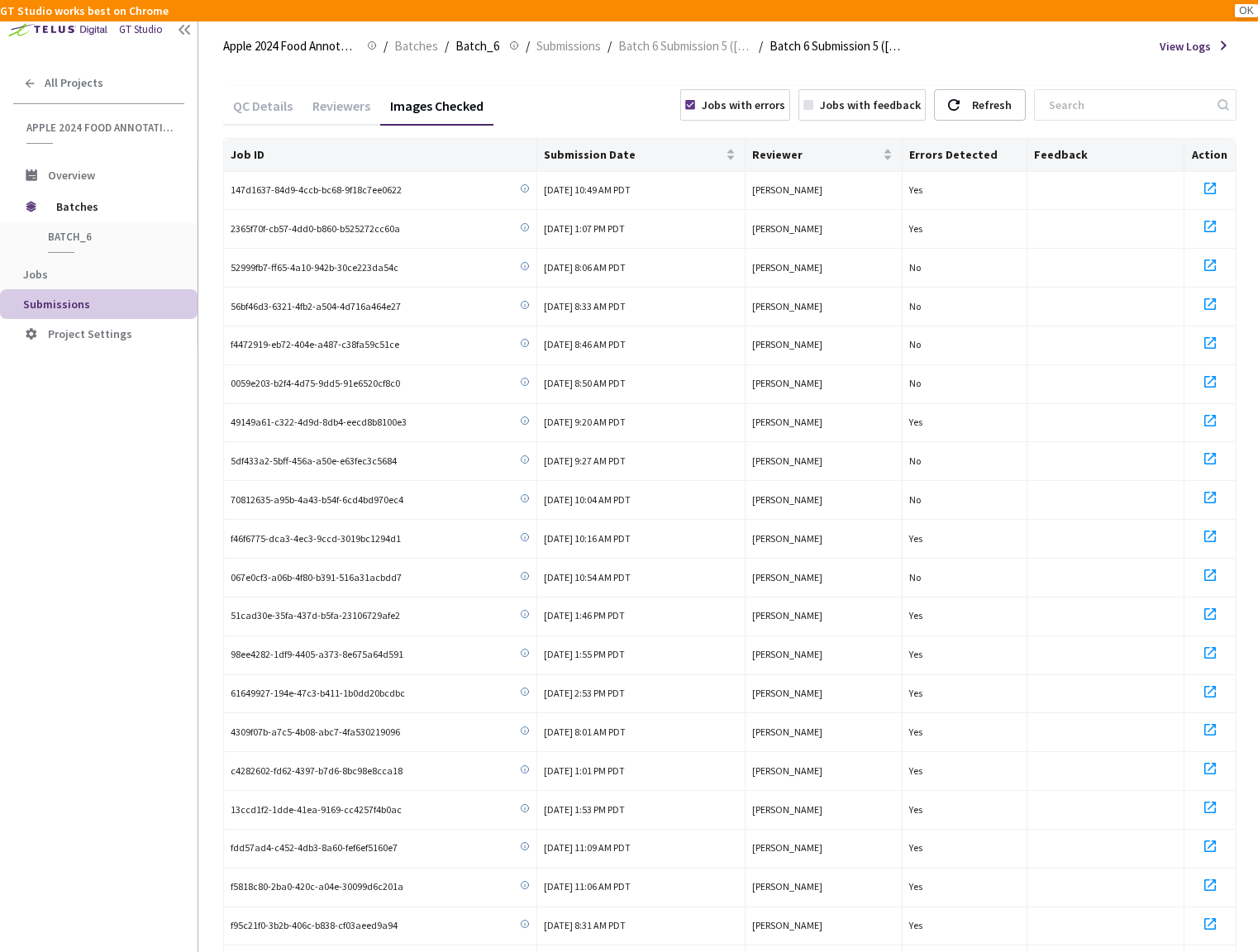
scroll to position [0, 0]
click at [742, 106] on div "Jobs with errors" at bounding box center [744, 105] width 84 height 19
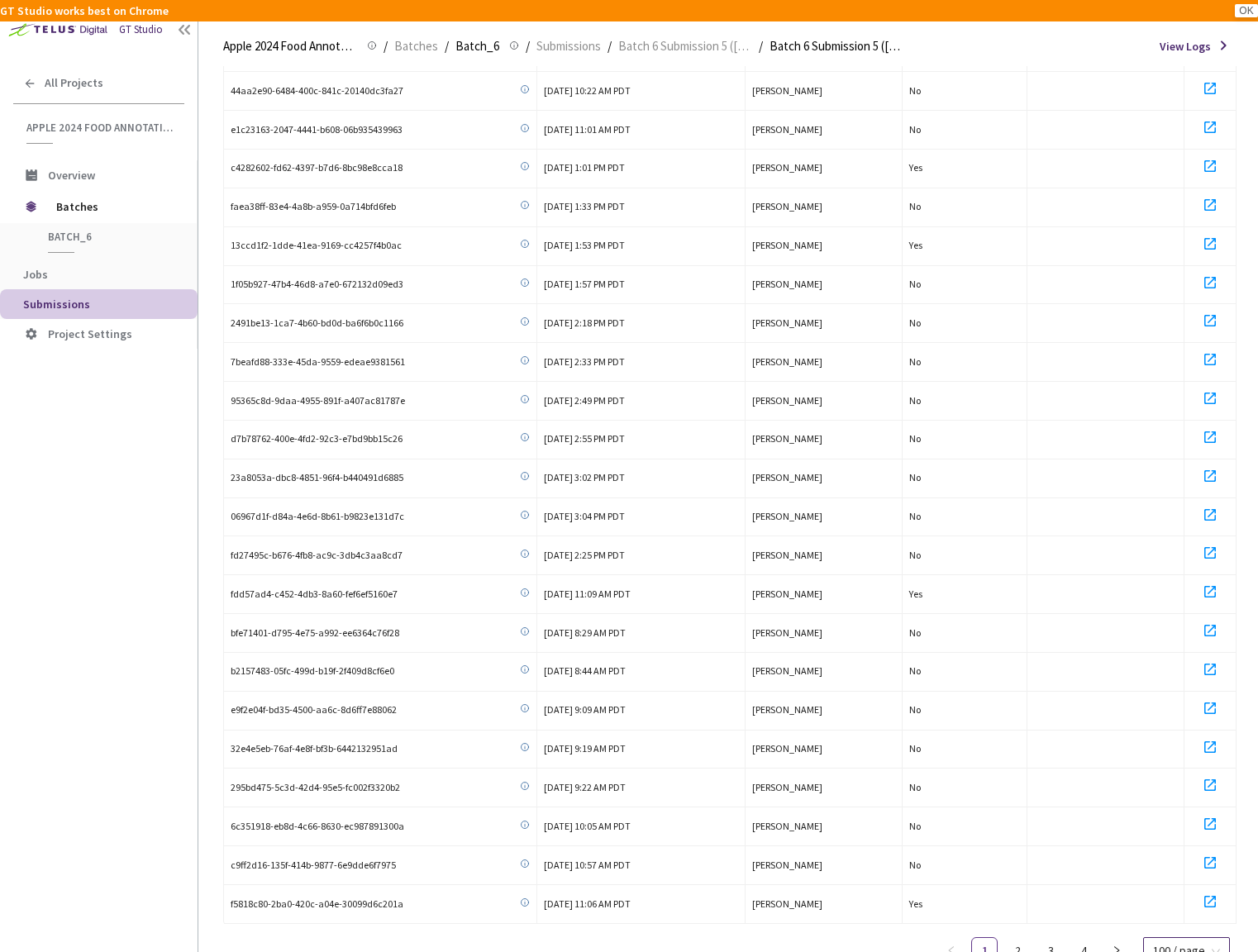
scroll to position [3388, 0]
click at [1168, 939] on span "100 / page" at bounding box center [1186, 951] width 67 height 25
click at [1167, 852] on div "10 / page" at bounding box center [1187, 862] width 64 height 19
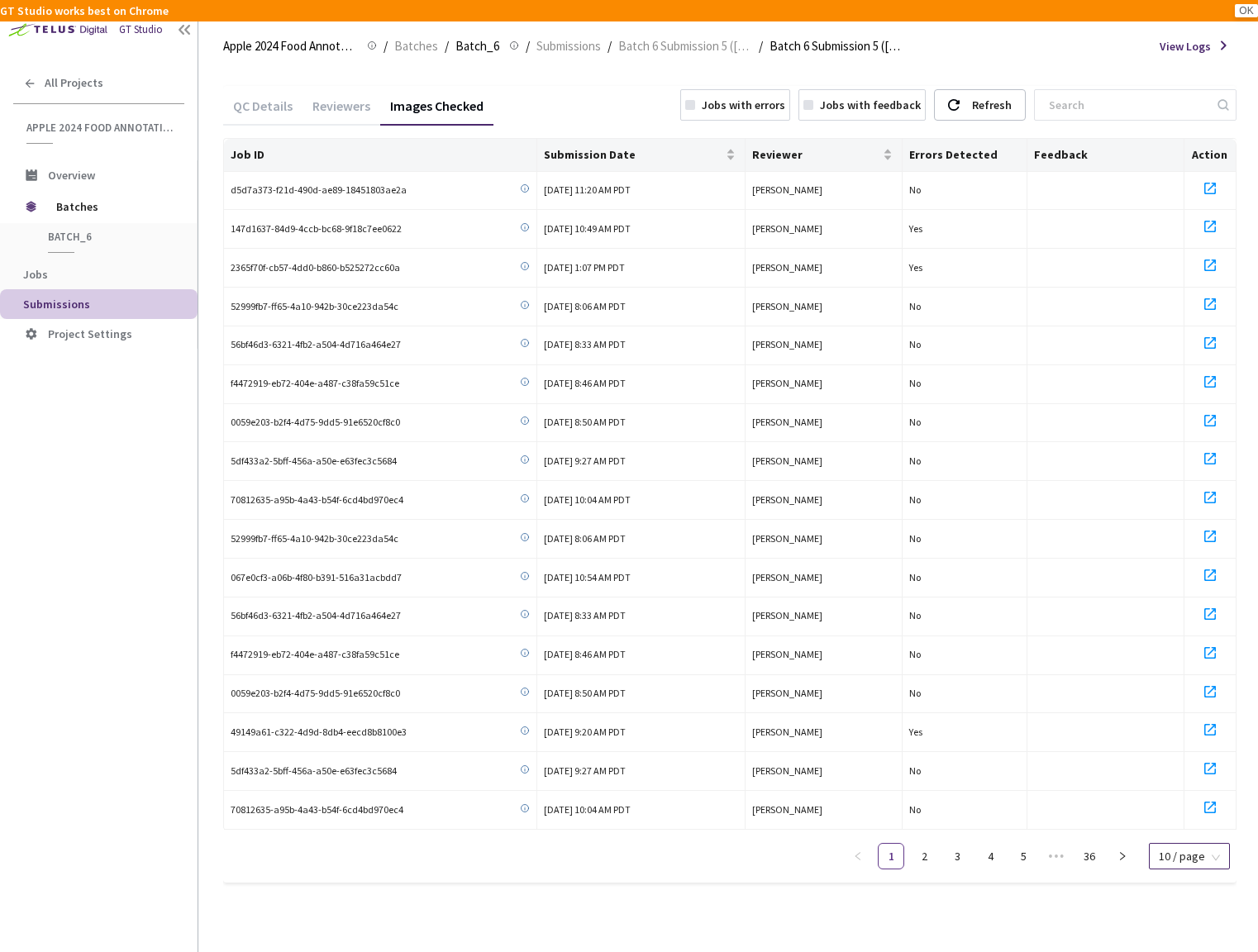
click at [730, 101] on div "Jobs with errors" at bounding box center [744, 105] width 84 height 19
click at [1195, 850] on link "5" at bounding box center [1190, 856] width 25 height 25
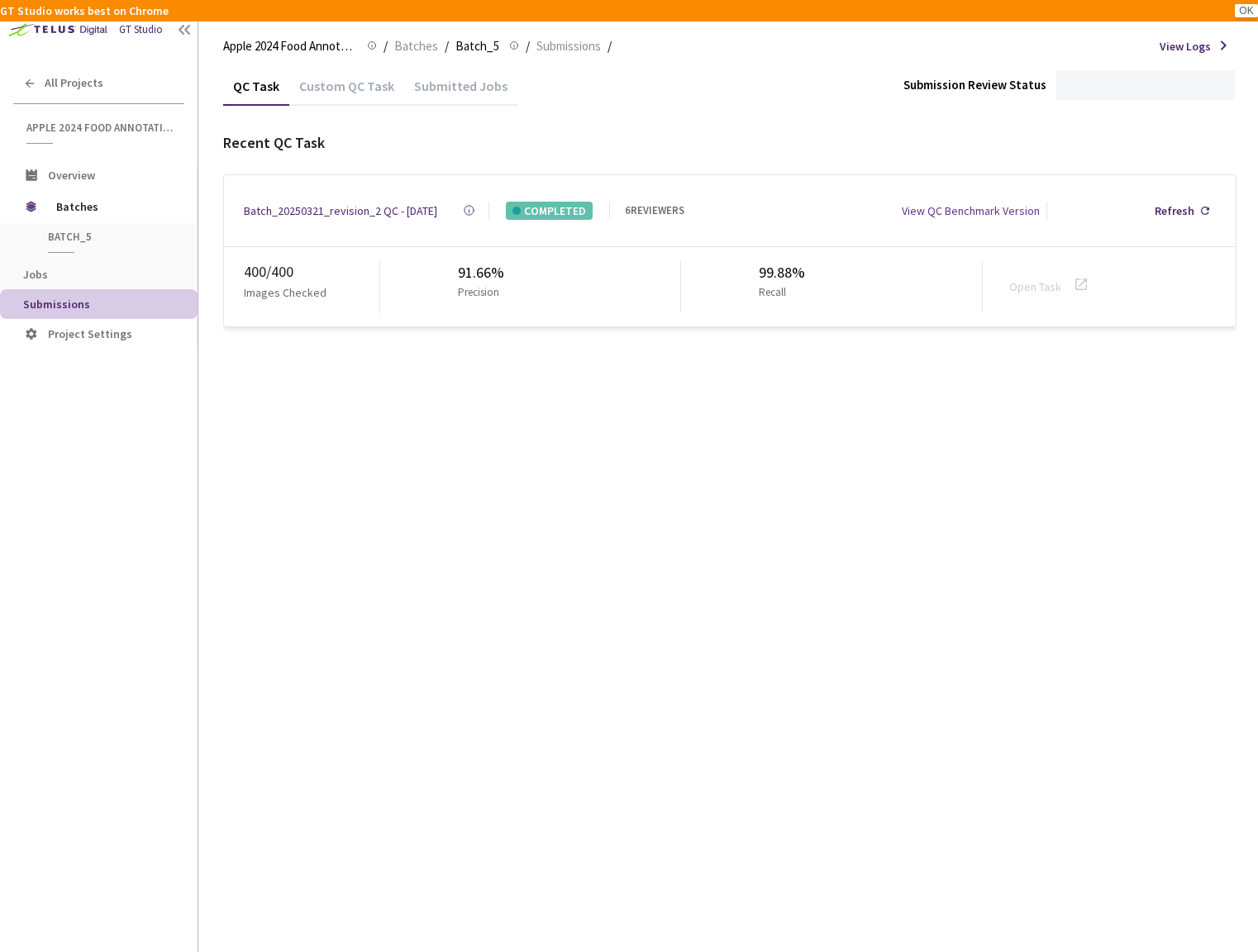
click at [362, 88] on div "Custom QC Task" at bounding box center [346, 91] width 115 height 28
click at [1112, 201] on div "Refresh" at bounding box center [1120, 211] width 40 height 19
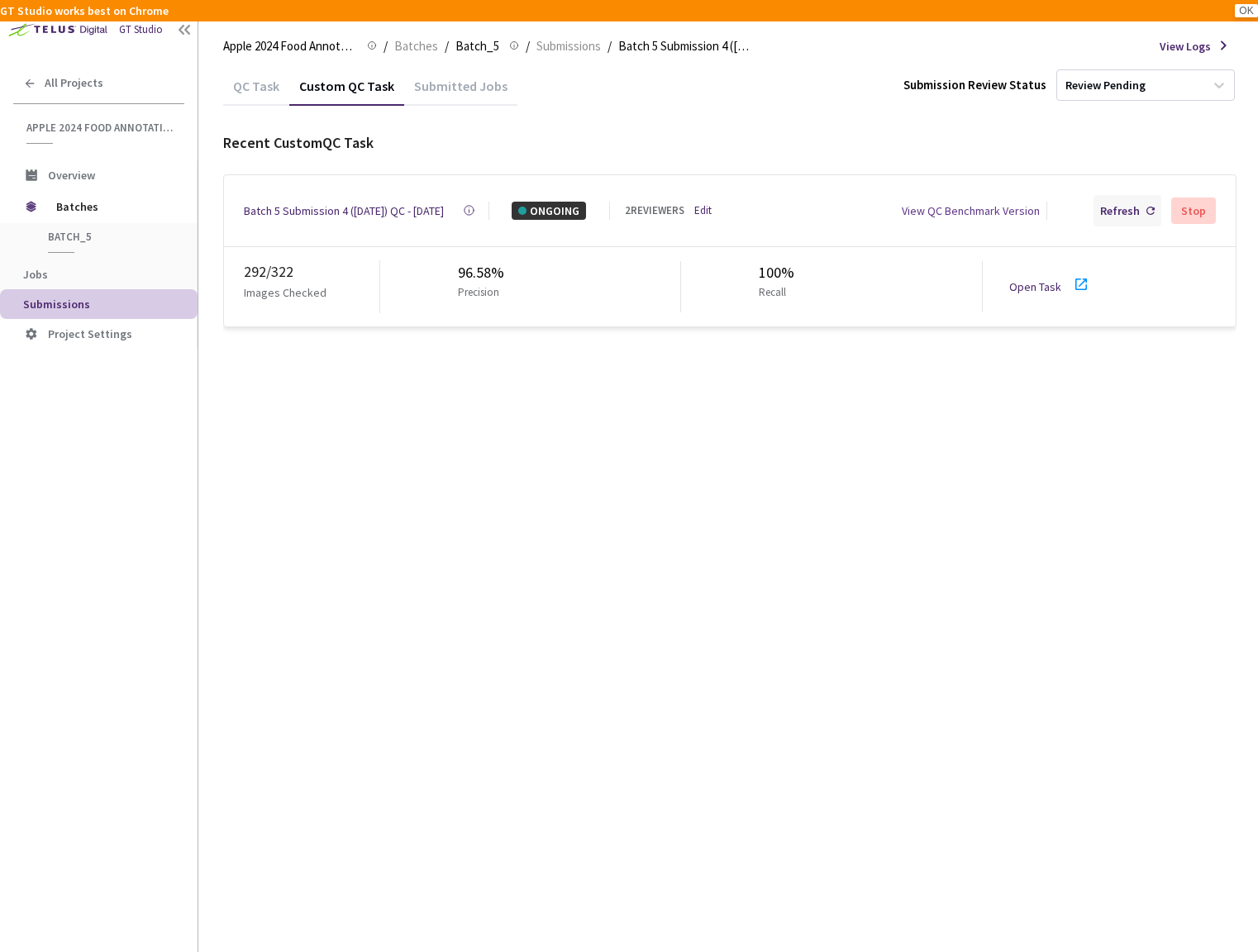
click at [1129, 212] on div "Refresh" at bounding box center [1120, 211] width 40 height 19
click at [1131, 204] on div "Refresh" at bounding box center [1120, 211] width 40 height 19
click at [1142, 198] on div "Refresh" at bounding box center [1127, 211] width 68 height 32
click at [420, 201] on div "Batch 5 Submission 4 (03-21-25) QC - 15 Sep, 2025" at bounding box center [344, 211] width 200 height 19
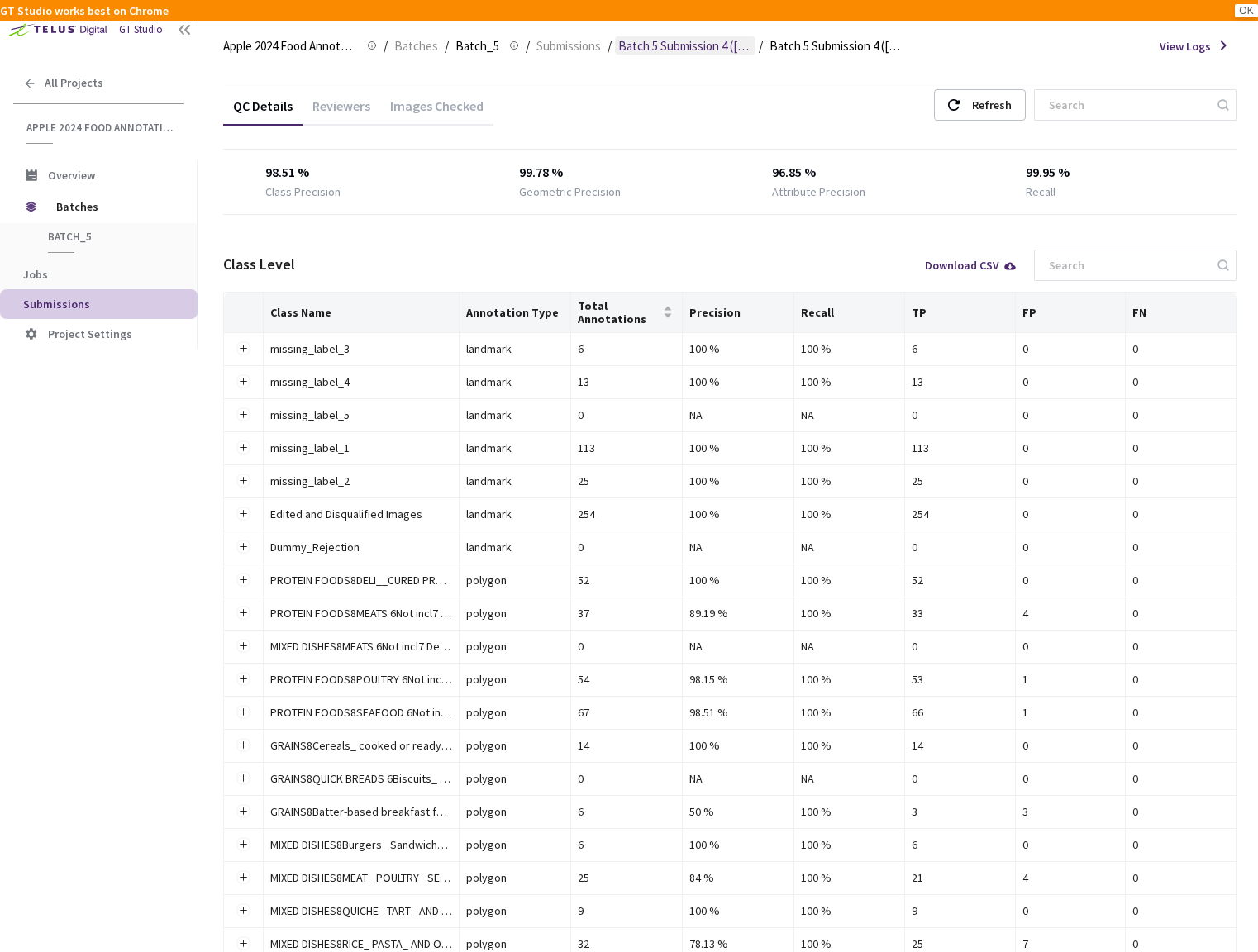
click at [707, 36] on span "Batch 5 Submission 4 (03-21-25)" at bounding box center [685, 46] width 134 height 20
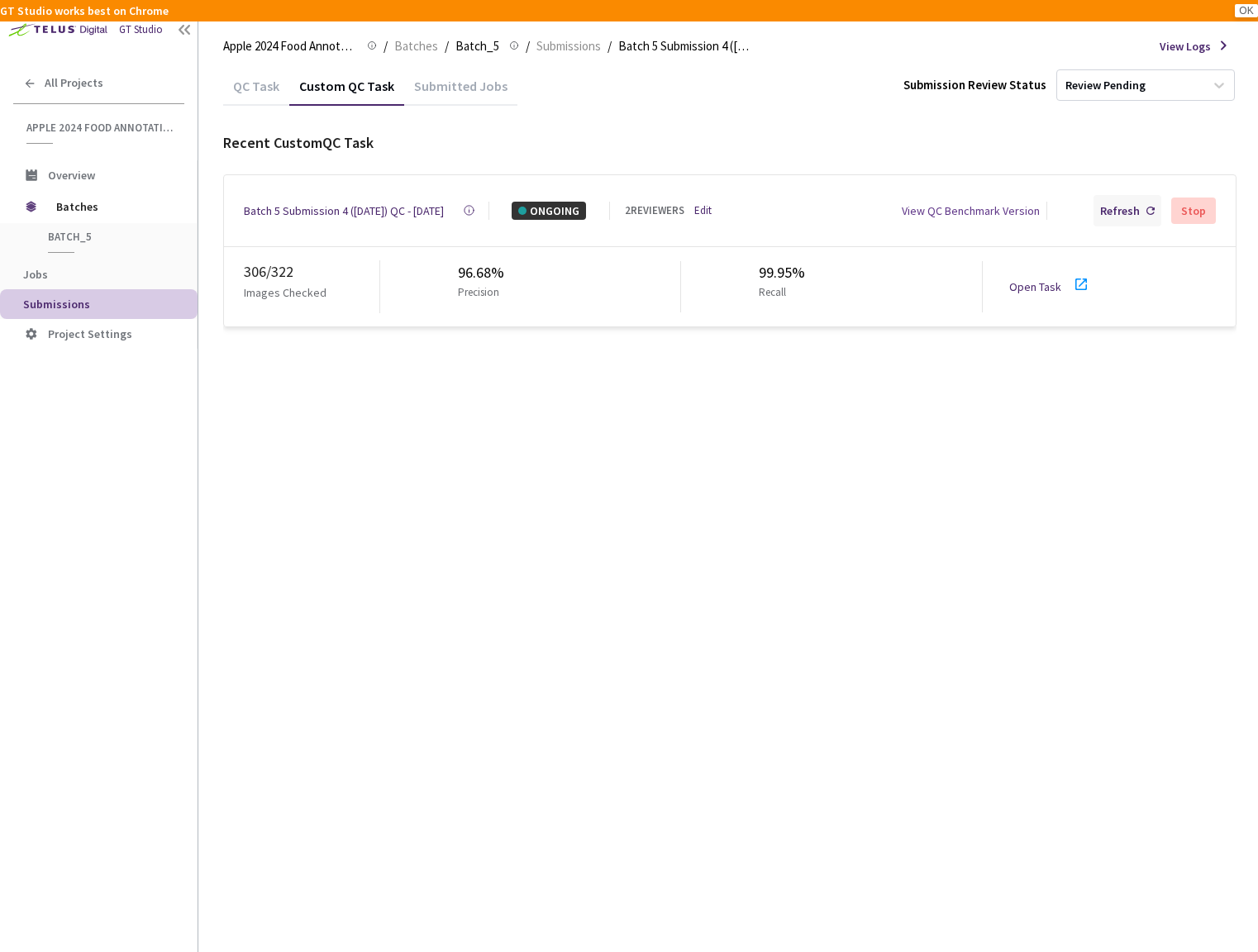
click at [1137, 197] on div "Refresh" at bounding box center [1127, 211] width 68 height 32
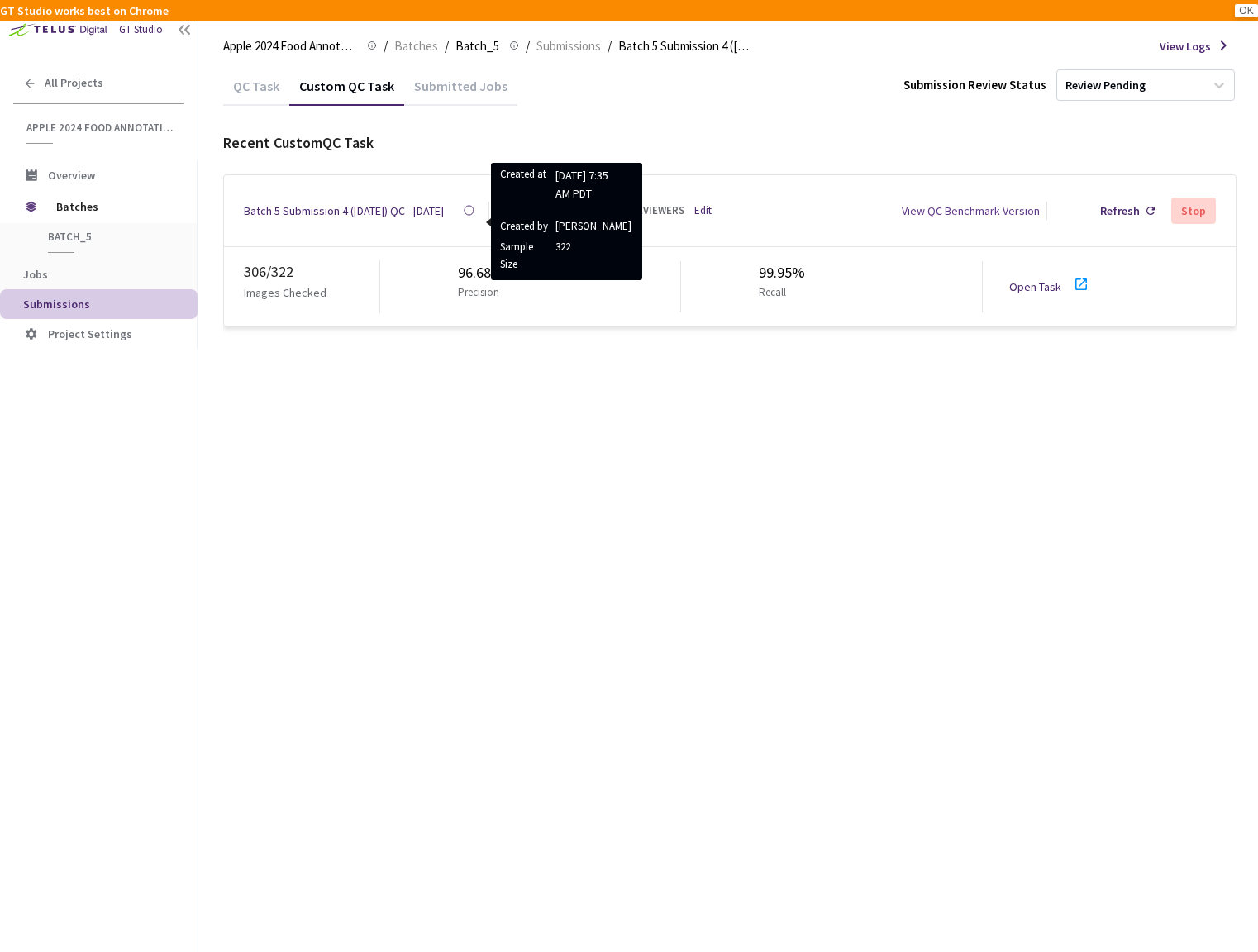
click at [358, 201] on div "Batch 5 Submission 4 (03-21-25) QC - 15 Sep, 2025" at bounding box center [344, 211] width 200 height 19
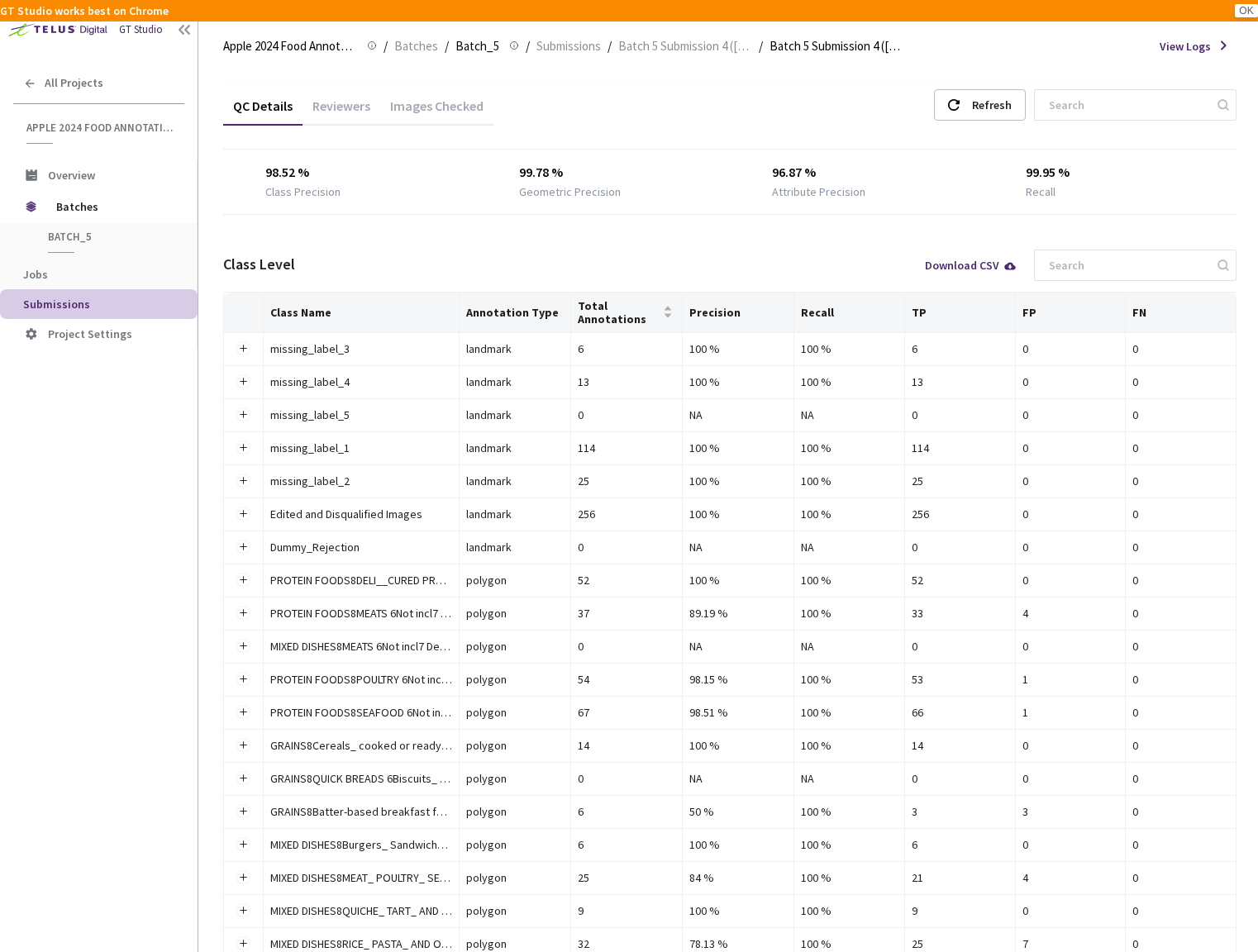
click at [437, 100] on div "Images Checked" at bounding box center [437, 112] width 114 height 28
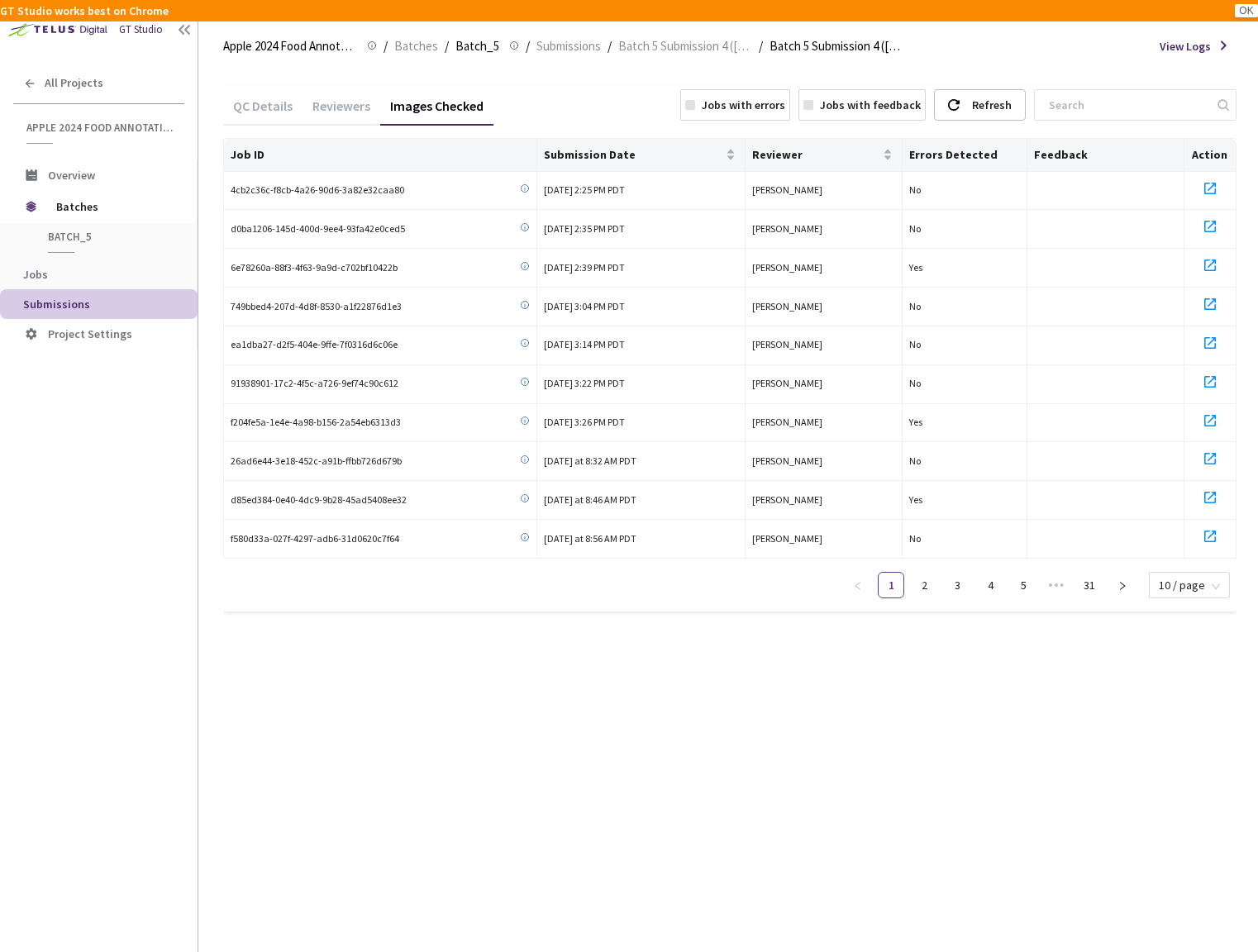
click at [730, 100] on div "Jobs with errors" at bounding box center [744, 105] width 84 height 19
click at [1188, 577] on link "5" at bounding box center [1190, 585] width 25 height 25
click at [704, 48] on span "Batch 5 Submission 4 (03-21-25)" at bounding box center [685, 46] width 134 height 20
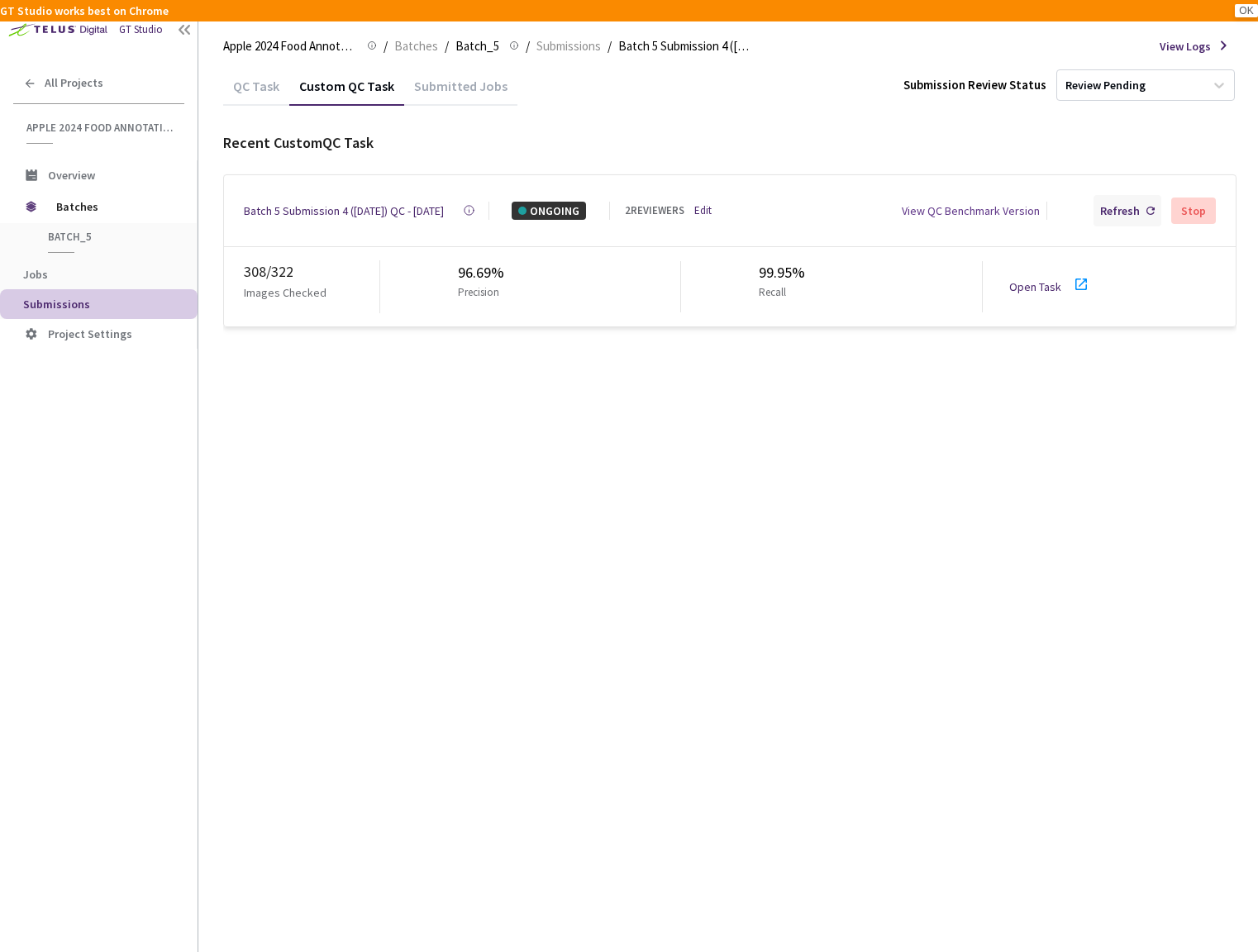
click at [1139, 211] on div "Refresh" at bounding box center [1120, 211] width 40 height 19
click at [1122, 209] on div "Refresh" at bounding box center [1120, 211] width 40 height 19
